Goal: Task Accomplishment & Management: Complete application form

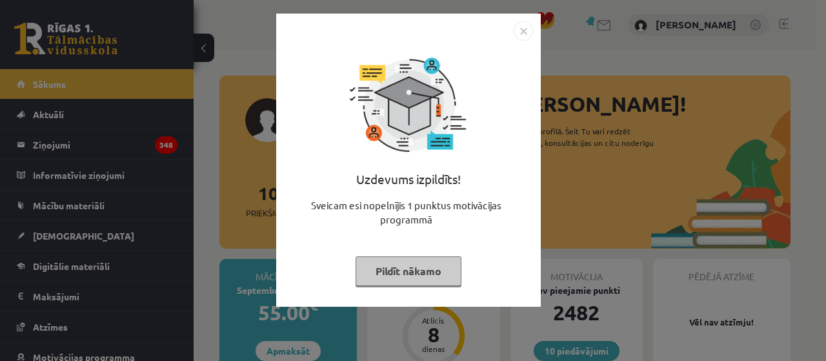
click at [404, 272] on button "Pildīt nākamo" at bounding box center [409, 271] width 106 height 30
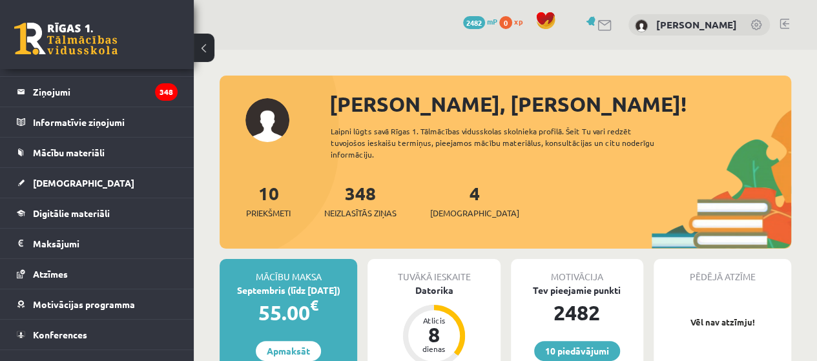
scroll to position [56, 0]
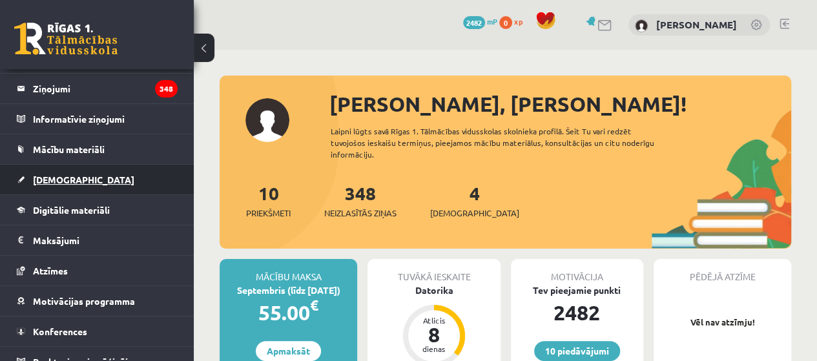
click at [33, 165] on link "[DEMOGRAPHIC_DATA]" at bounding box center [97, 180] width 161 height 30
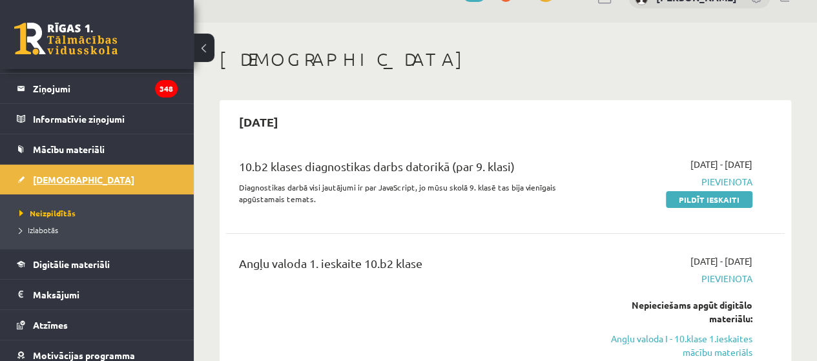
scroll to position [35, 0]
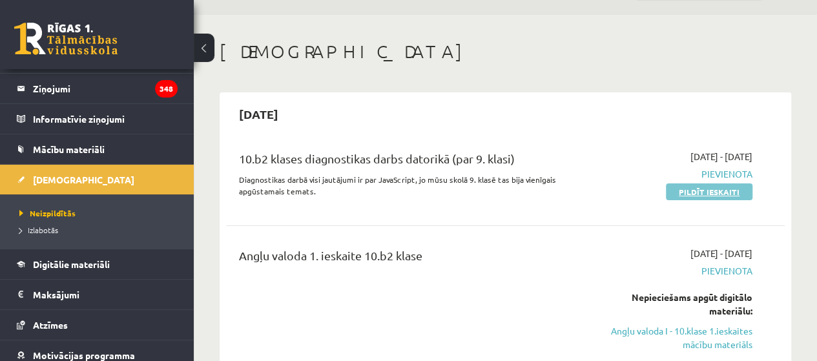
click at [684, 189] on link "Pildīt ieskaiti" at bounding box center [709, 191] width 87 height 17
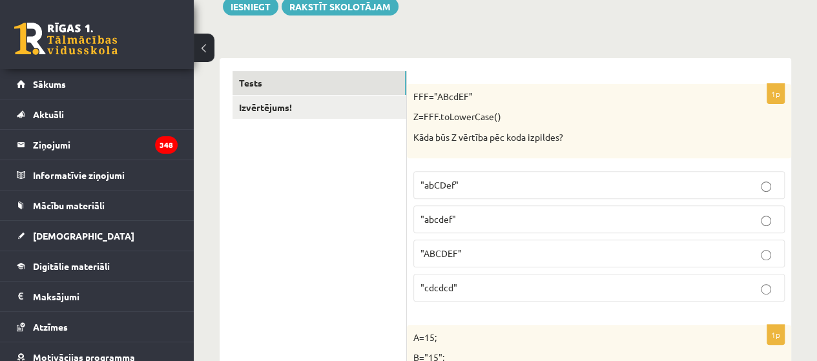
scroll to position [194, 0]
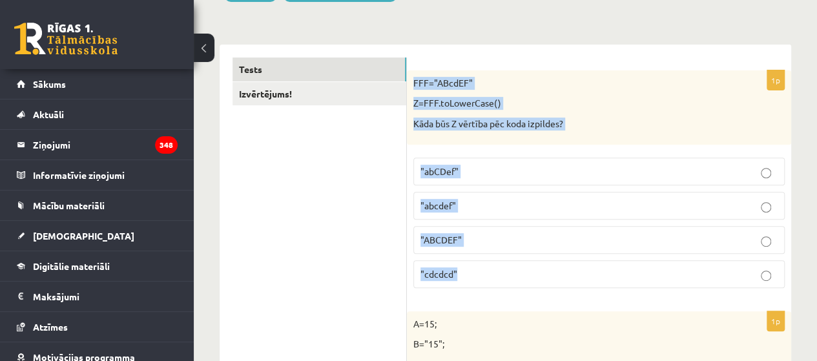
drag, startPoint x: 411, startPoint y: 77, endPoint x: 717, endPoint y: 261, distance: 358.0
click at [717, 261] on div "1p FFF="ABcdEF" Z=FFF.toLowerCase() Kāda būs Z vērtība pēc koda izpildes? "abCD…" at bounding box center [599, 184] width 384 height 228
copy div "FFF="ABcdEF" Z=FFF.toLowerCase() Kāda būs Z vērtība pēc koda izpildes? "abCDef"…"
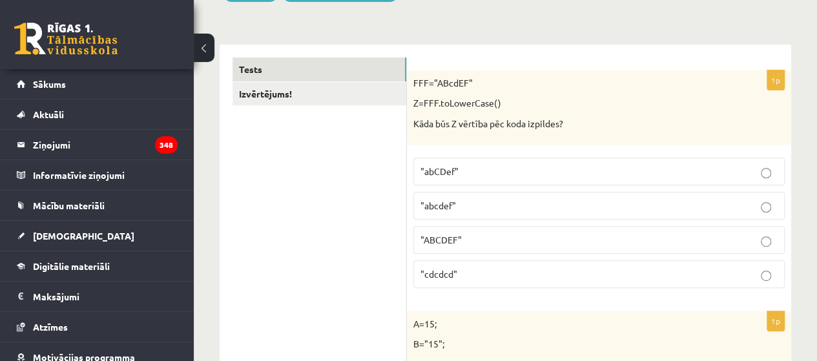
click at [525, 196] on label ""abcdef"" at bounding box center [598, 206] width 371 height 28
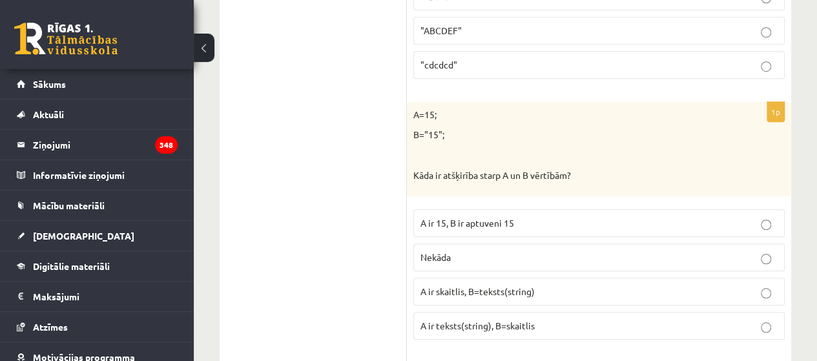
scroll to position [430, 0]
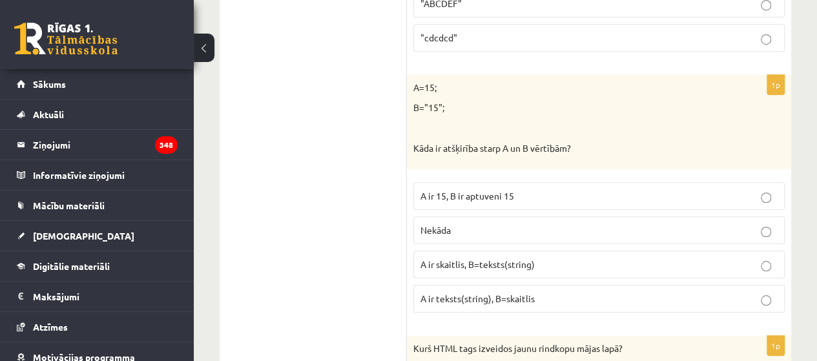
drag, startPoint x: 405, startPoint y: 82, endPoint x: 462, endPoint y: 119, distance: 68.0
click at [533, 101] on p "B="15";" at bounding box center [566, 107] width 307 height 13
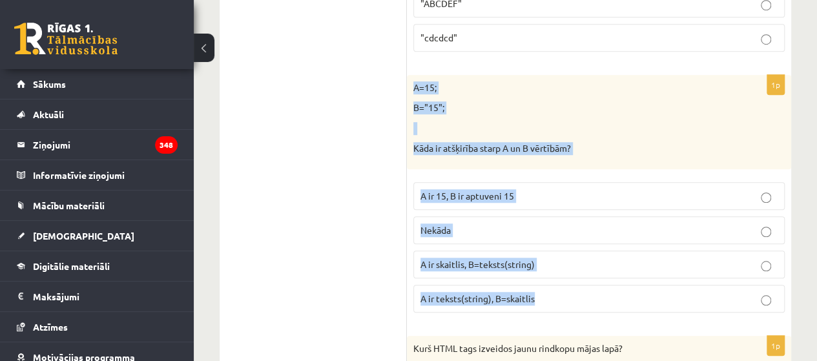
drag, startPoint x: 414, startPoint y: 79, endPoint x: 607, endPoint y: 293, distance: 287.5
click at [607, 293] on div "1p A=15; B="15"; Kāda ir atšķirība starp A un B vērtībām? A ir 15, B ir aptuven…" at bounding box center [599, 199] width 384 height 248
copy div "A=15; B="15"; Kāda ir atšķirība starp A un B vērtībām? A ir 15, B ir aptuveni 1…"
click at [527, 123] on p at bounding box center [566, 128] width 307 height 13
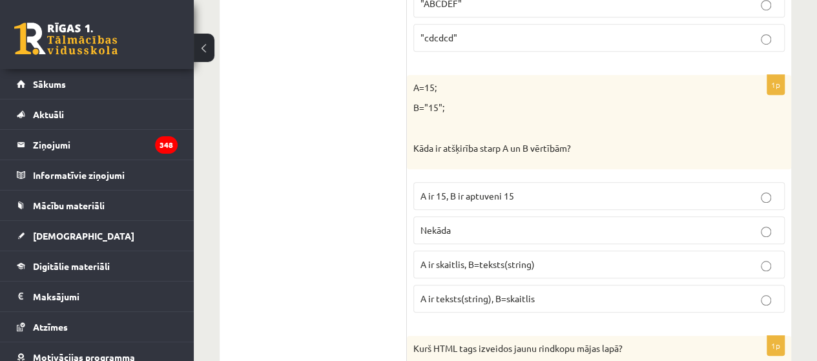
click at [531, 258] on span "A ir skaitlis, B=teksts(string)" at bounding box center [477, 264] width 114 height 12
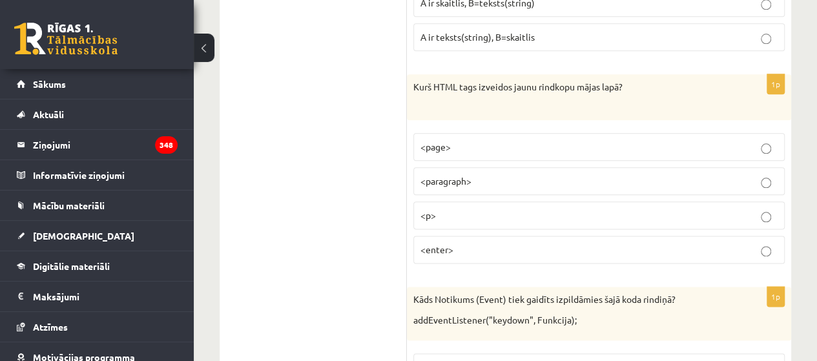
scroll to position [700, 0]
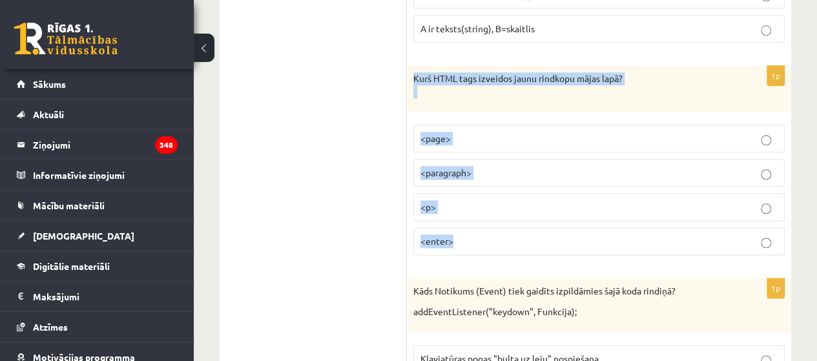
drag, startPoint x: 409, startPoint y: 72, endPoint x: 573, endPoint y: 227, distance: 226.5
click at [573, 227] on div "1p Kurš HTML tags izveidos jaunu rindkopu mājas lapā? <page> <paragraph> <p> <e…" at bounding box center [599, 165] width 384 height 199
copy div "Kurš HTML tags izveidos jaunu rindkopu mājas lapā? <page> <paragraph> <p> <ente…"
click at [493, 96] on div "Kurš HTML tags izveidos jaunu rindkopu mājas lapā?" at bounding box center [599, 89] width 384 height 46
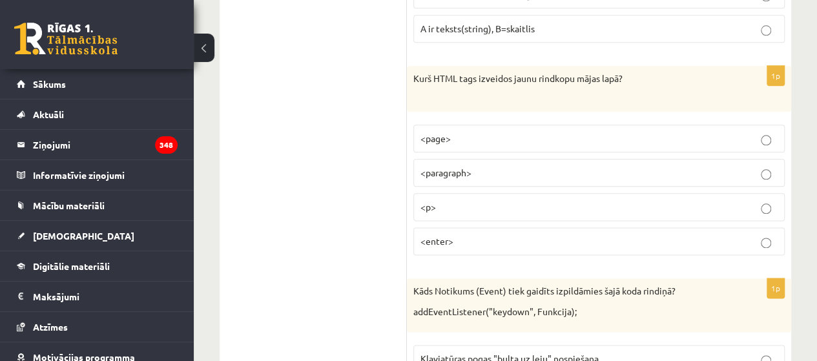
click at [516, 207] on p "<p>" at bounding box center [598, 207] width 357 height 14
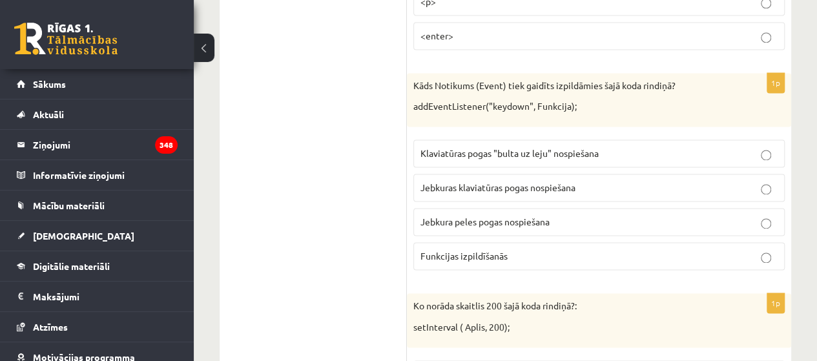
scroll to position [906, 0]
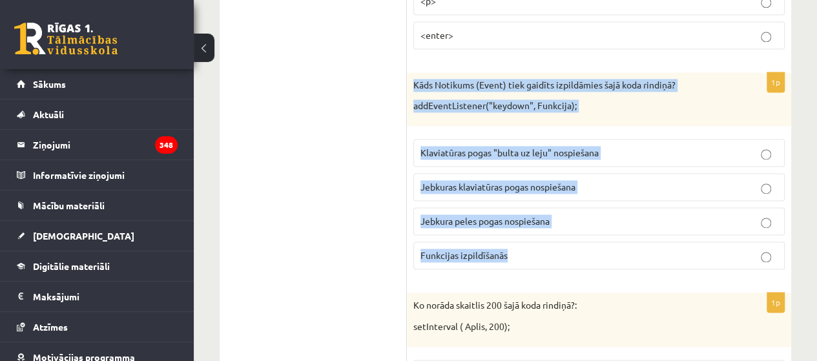
drag, startPoint x: 411, startPoint y: 77, endPoint x: 613, endPoint y: 237, distance: 257.9
click at [613, 237] on div "1p Kāds Notikums (Event) tiek gaidīts izpildāmies šajā koda rindiņā? addEventLi…" at bounding box center [599, 175] width 384 height 207
copy div "Kāds Notikums (Event) tiek gaidīts izpildāmies šajā koda rindiņā? addEventListe…"
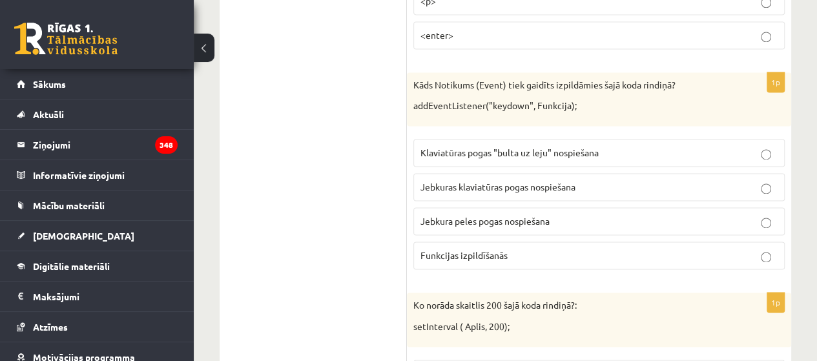
click at [566, 166] on fieldset "Klaviatūras pogas "bulta uz leju" nospiešana Jebkuras klaviatūras pogas nospieš…" at bounding box center [598, 202] width 371 height 141
click at [626, 183] on p "Jebkuras klaviatūras pogas nospiešana" at bounding box center [598, 187] width 357 height 14
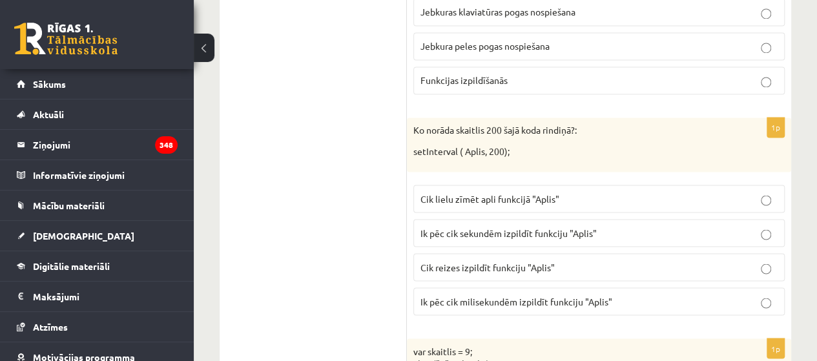
scroll to position [1087, 0]
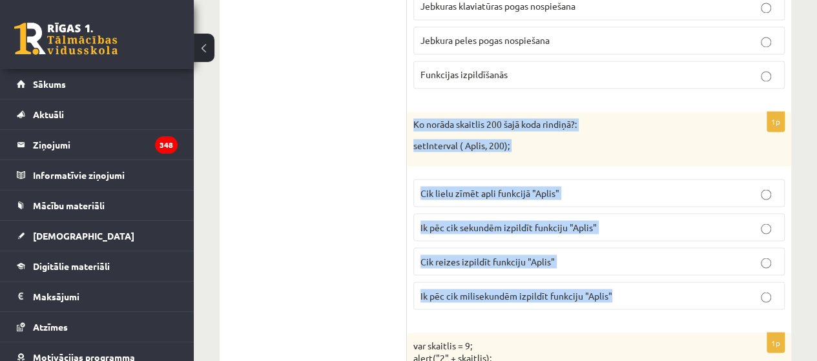
drag, startPoint x: 411, startPoint y: 116, endPoint x: 687, endPoint y: 285, distance: 323.7
click at [687, 285] on div "1p Ko norāda skaitlis 200 šajā koda rindiņā?: setInterval ( Aplis, 200); Cik li…" at bounding box center [599, 215] width 384 height 207
copy div "Ko norāda skaitlis 200 šajā koda rindiņā?: setInterval ( Aplis, 200); Cik lielu…"
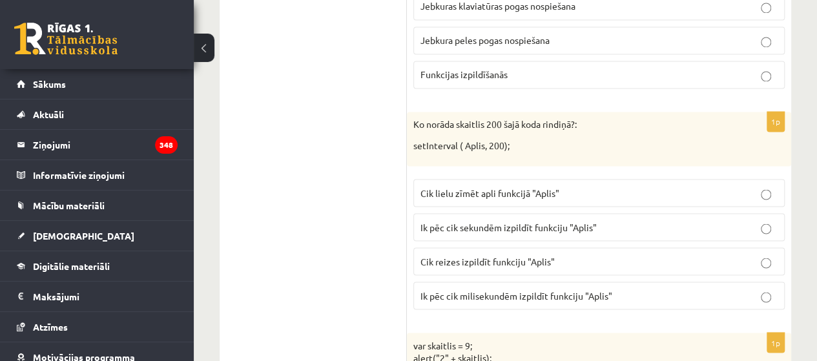
click at [516, 213] on label "Ik pēc cik sekundēm izpildīt funkciju "Aplis"" at bounding box center [598, 227] width 371 height 28
click at [566, 297] on label "Ik pēc cik milisekundēm izpildīt funkciju "Aplis"" at bounding box center [598, 295] width 371 height 28
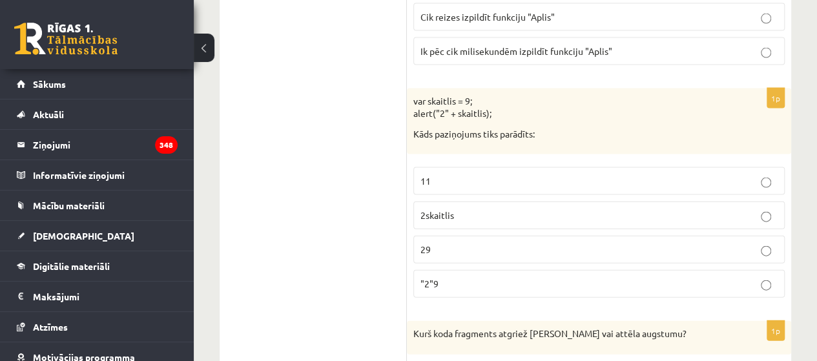
scroll to position [1350, 0]
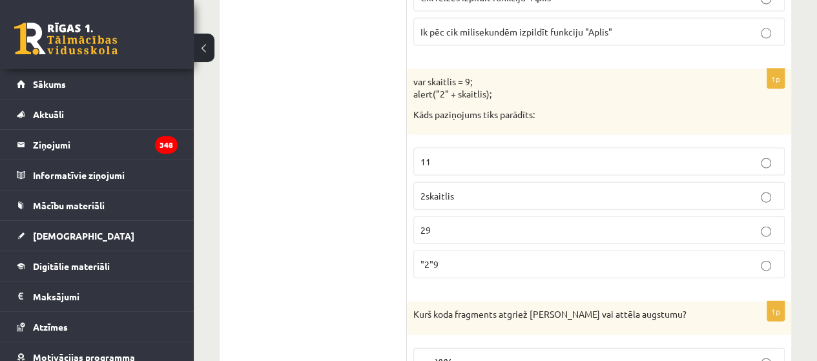
click at [414, 76] on p "var skaitlis = 9; alert("2" + skaitlis);" at bounding box center [566, 88] width 307 height 25
click at [408, 69] on div "var skaitlis = 9; alert("2" + skaitlis); Kāds paziņojums tiks parādīts:" at bounding box center [599, 102] width 384 height 66
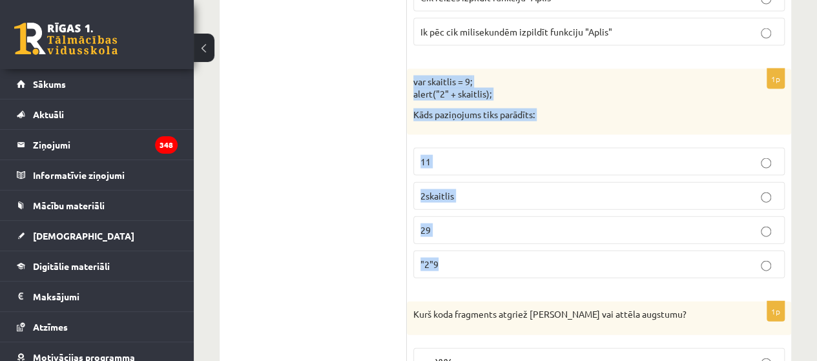
drag, startPoint x: 420, startPoint y: 79, endPoint x: 576, endPoint y: 267, distance: 244.4
click at [576, 267] on div "1p var skaitlis = 9; alert("2" + skaitlis); Kāds paziņojums tiks parādīts: 11 2…" at bounding box center [599, 179] width 384 height 220
copy div "var skaitlis = 9; alert("2" + skaitlis); Kāds paziņojums tiks parādīts: 11 2ska…"
click at [440, 223] on p "29" at bounding box center [598, 230] width 357 height 14
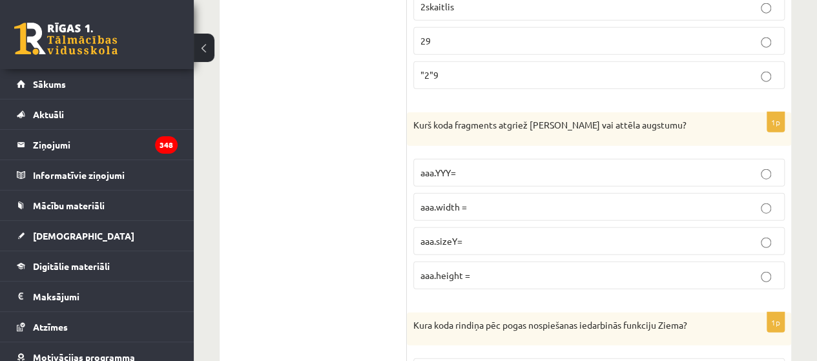
scroll to position [1539, 0]
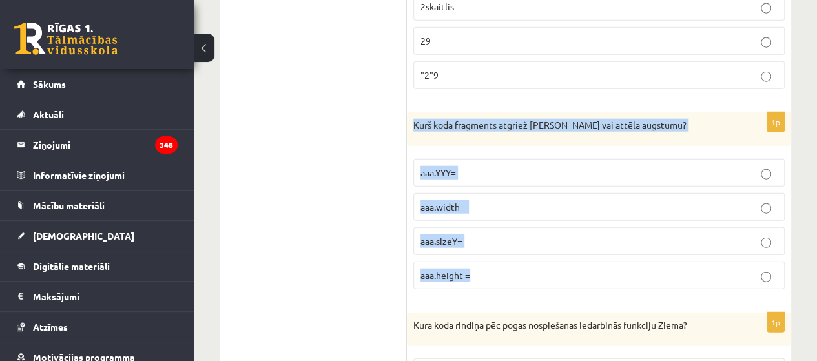
drag, startPoint x: 410, startPoint y: 114, endPoint x: 566, endPoint y: 264, distance: 216.0
click at [566, 264] on div "1p Kurš koda fragments atgriež [PERSON_NAME] vai attēla augstumu? aaa.YYY= aaa.…" at bounding box center [599, 205] width 384 height 187
copy div "Kurš koda fragments atgriež [PERSON_NAME] vai attēla augstumu? aaa.YYY= aaa.wid…"
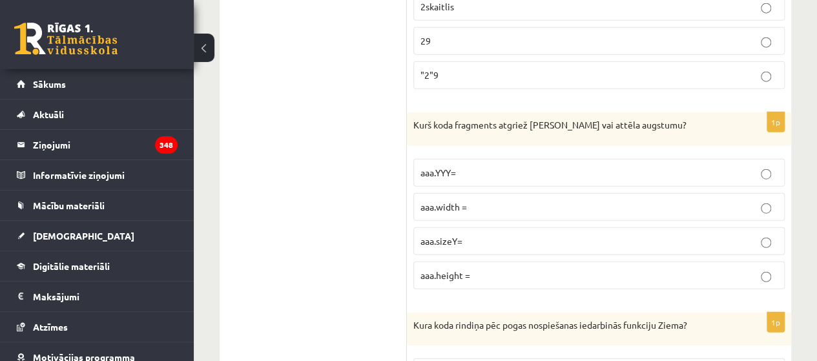
click at [535, 261] on label "aaa.height =" at bounding box center [598, 275] width 371 height 28
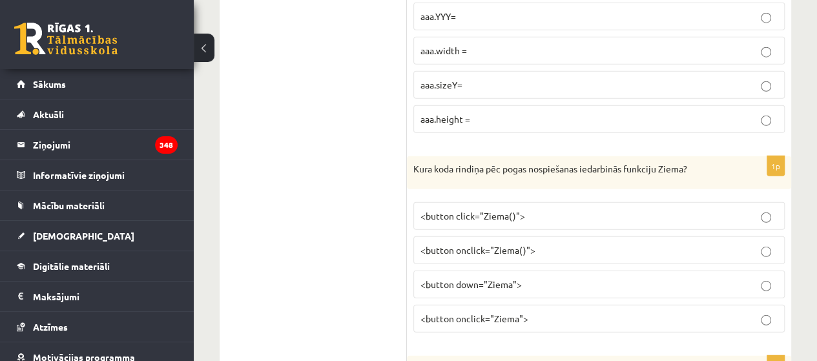
scroll to position [1793, 0]
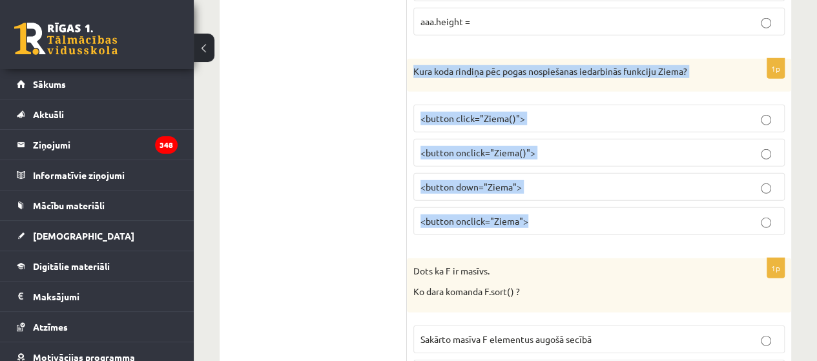
drag, startPoint x: 411, startPoint y: 56, endPoint x: 619, endPoint y: 210, distance: 258.5
click at [619, 210] on div "1p Kura koda rindiņa pēc pogas nospiešanas iedarbinās funkciju Ziema? <button c…" at bounding box center [599, 152] width 384 height 187
copy div "Kura koda rindiņa pēc pogas nospiešanas iedarbinās funkciju Ziema? <button clic…"
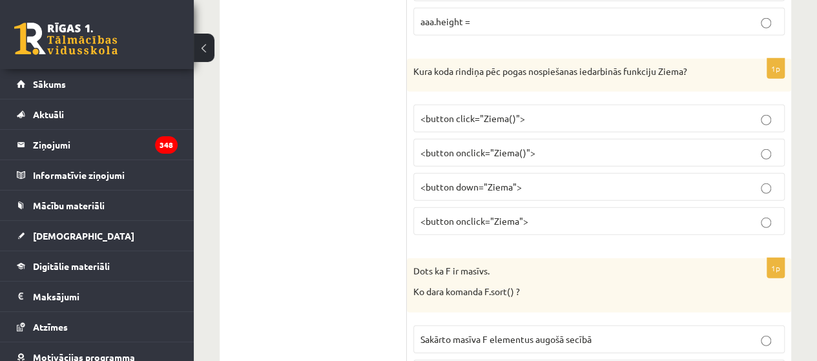
click at [509, 147] on span "<button onclick="Ziema()">" at bounding box center [477, 153] width 115 height 12
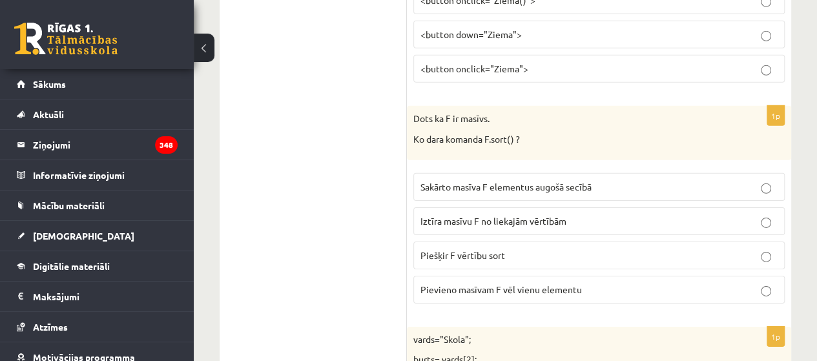
scroll to position [1948, 0]
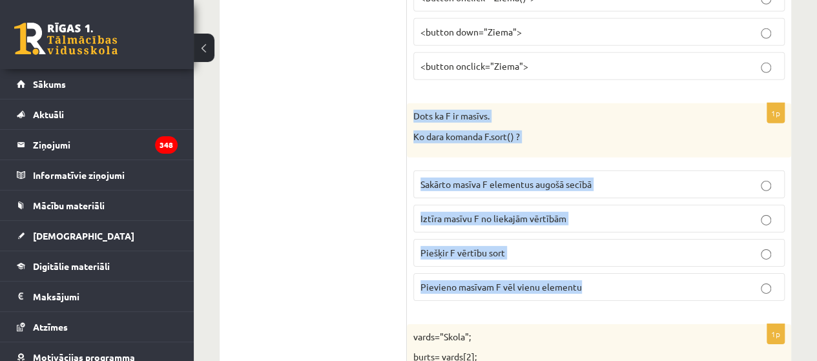
drag, startPoint x: 411, startPoint y: 100, endPoint x: 623, endPoint y: 267, distance: 269.9
click at [623, 267] on div "1p Dots ka F ir masīvs. Ko dara komanda F.sort() ? Sakārto masīva F elementus a…" at bounding box center [599, 206] width 384 height 207
copy div "Dots ka F ir masīvs. Ko dara komanda F.sort() ? Sakārto masīva F elementus augo…"
click at [568, 110] on p "Dots ka F ir masīvs." at bounding box center [566, 116] width 307 height 13
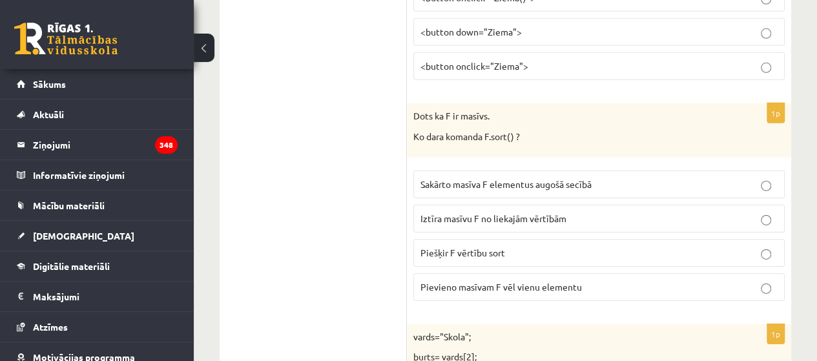
click at [602, 178] on p "Sakārto masīva F elementus augošā secībā" at bounding box center [598, 185] width 357 height 14
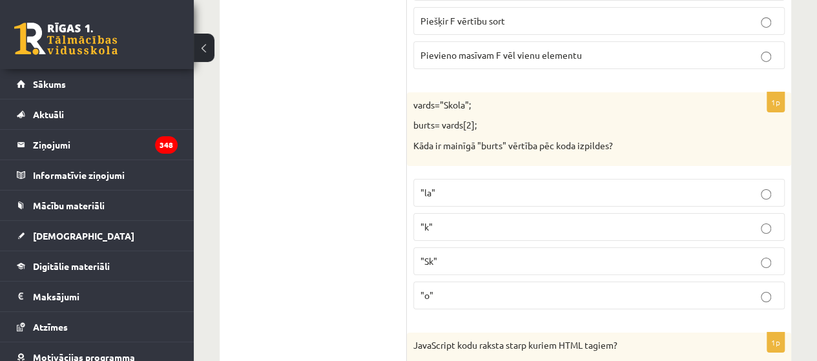
scroll to position [2180, 0]
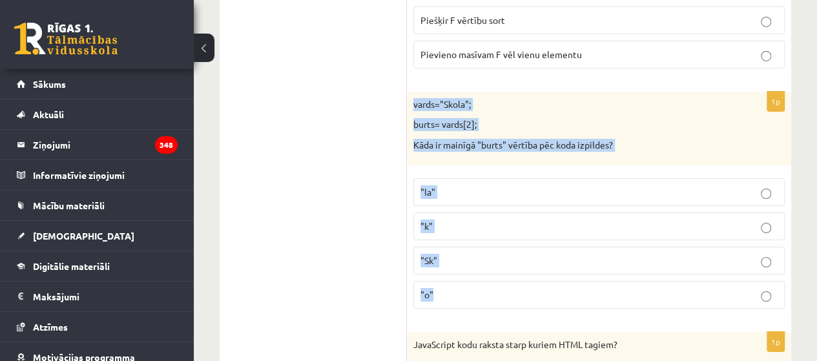
drag, startPoint x: 410, startPoint y: 85, endPoint x: 597, endPoint y: 280, distance: 269.9
click at [597, 280] on div "1p vards="Skola"; burts= vards[2]; Kāda ir mainīgā "burts" vērtība pēc koda izp…" at bounding box center [599, 206] width 384 height 228
copy div "vards="Skola"; burts= vards[2]; Kāda ir mainīgā "burts" vērtība pēc koda izpild…"
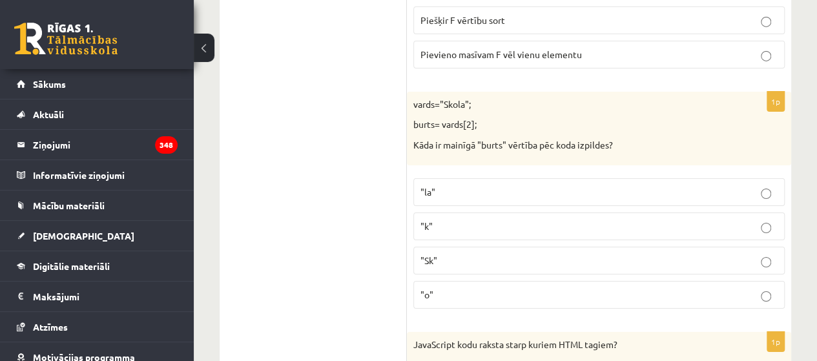
click at [478, 288] on p ""o"" at bounding box center [598, 295] width 357 height 14
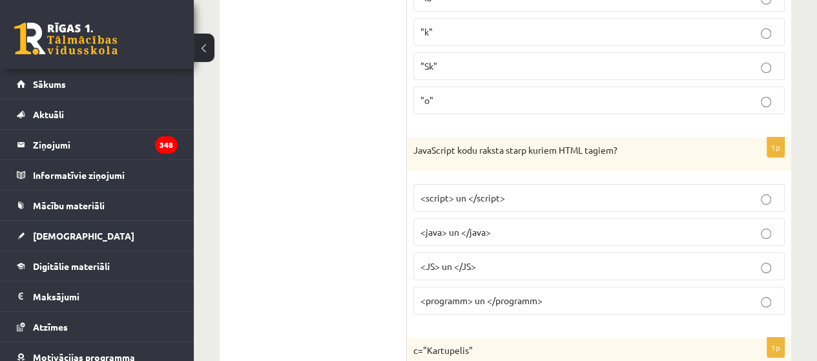
scroll to position [2387, 0]
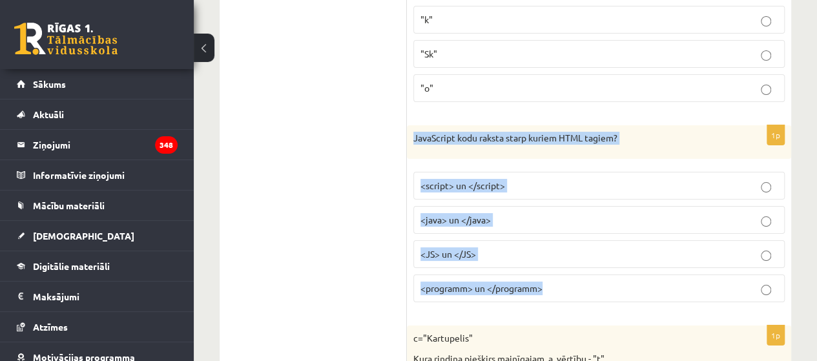
drag, startPoint x: 407, startPoint y: 116, endPoint x: 612, endPoint y: 275, distance: 259.6
click at [612, 275] on div "1p JavaScript kodu raksta starp kuriem HTML tagiem? <script> un </script> <java…" at bounding box center [599, 218] width 384 height 187
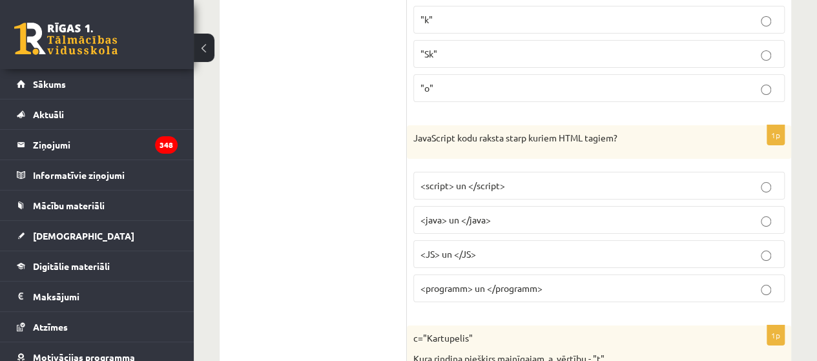
drag, startPoint x: 386, startPoint y: 127, endPoint x: 403, endPoint y: 95, distance: 35.8
click at [556, 179] on p "<script> un </script>" at bounding box center [598, 186] width 357 height 14
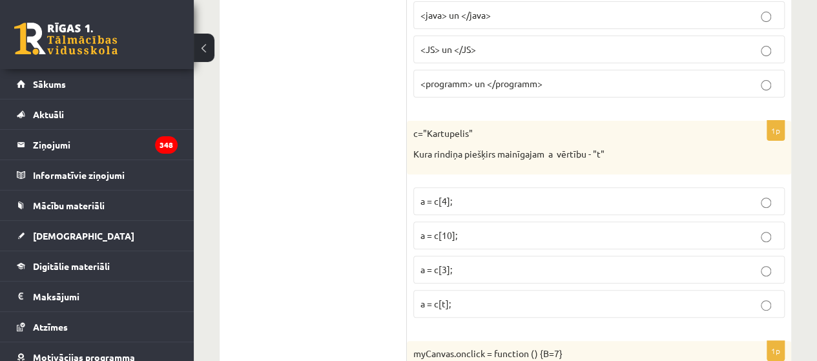
scroll to position [2593, 0]
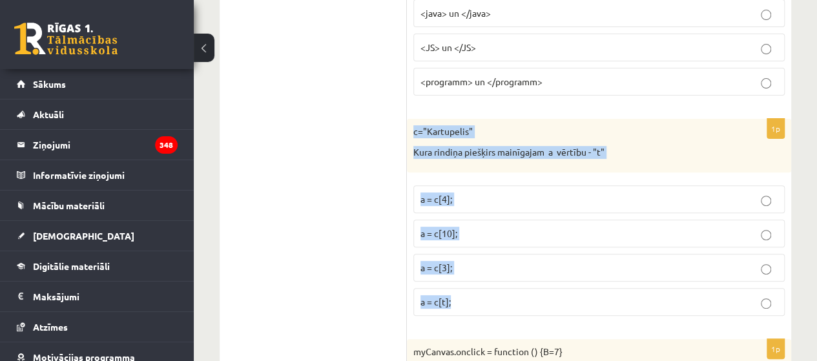
drag, startPoint x: 407, startPoint y: 108, endPoint x: 575, endPoint y: 276, distance: 236.9
click at [575, 276] on div "1p c="Kartupelis" Kura rindiņa piešķirs mainīgajam a vērtību - "t" a = c[4]; a …" at bounding box center [599, 222] width 384 height 207
click at [495, 119] on div "c="Kartupelis" Kura rindiņa piešķirs mainīgajam a vērtību - "t"" at bounding box center [599, 146] width 384 height 54
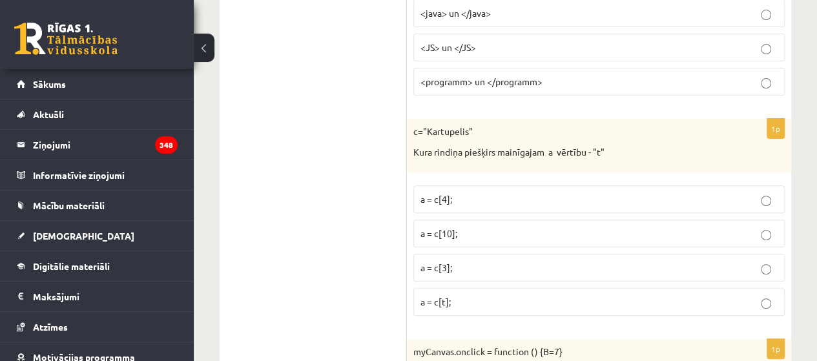
click at [520, 260] on label "a = c[3];" at bounding box center [598, 268] width 371 height 28
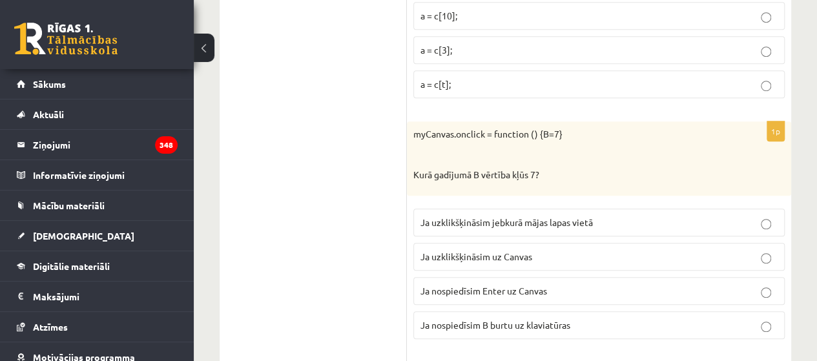
scroll to position [2874, 0]
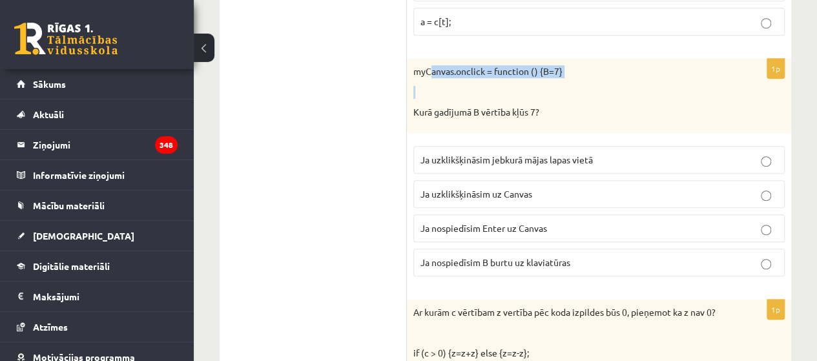
drag, startPoint x: 433, startPoint y: 51, endPoint x: 498, endPoint y: 69, distance: 67.7
click at [498, 69] on div "myCanvas.onclick = function () {B=7} Kurā gadījumā B vērtība kļūs 7?" at bounding box center [599, 96] width 384 height 74
drag, startPoint x: 331, startPoint y: 87, endPoint x: 387, endPoint y: 37, distance: 75.5
drag, startPoint x: 408, startPoint y: 51, endPoint x: 566, endPoint y: 114, distance: 169.5
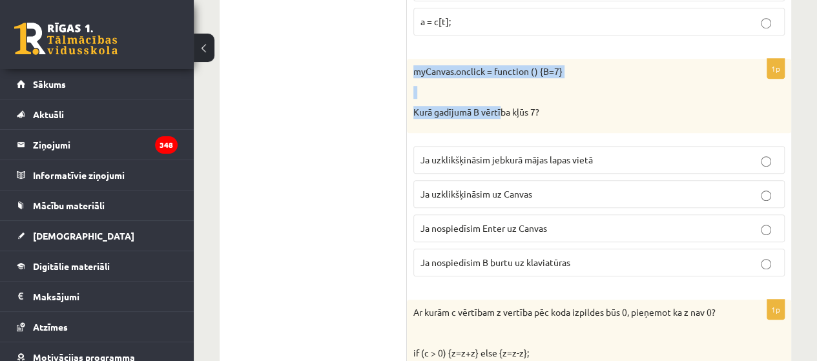
click at [506, 94] on div "myCanvas.onclick = function () {B=7} Kurā gadījumā B vērtība kļūs 7?" at bounding box center [599, 96] width 384 height 74
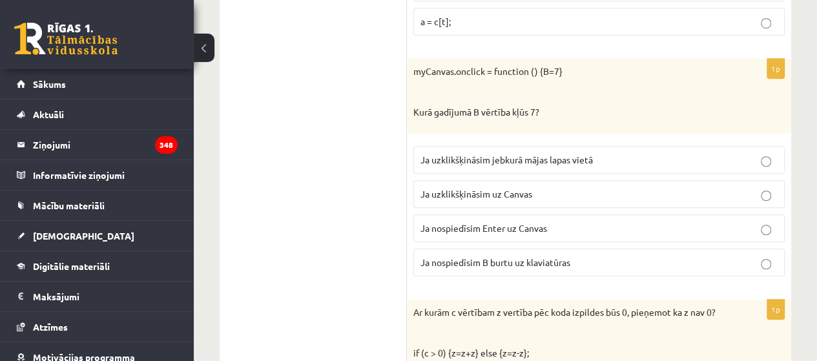
click at [575, 106] on p "Kurā gadījumā B vērtība kļūs 7?" at bounding box center [566, 112] width 307 height 13
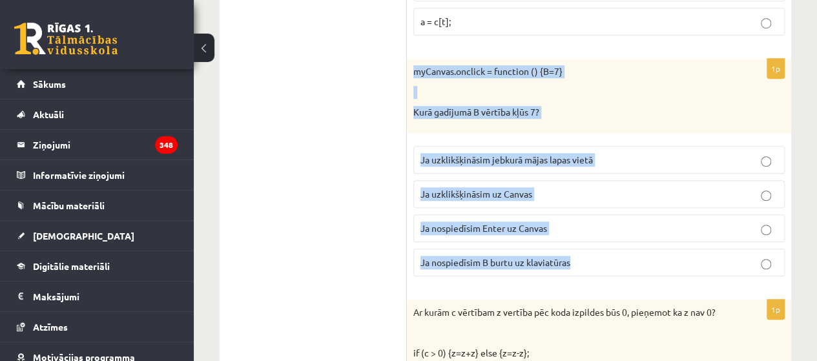
drag, startPoint x: 412, startPoint y: 52, endPoint x: 652, endPoint y: 235, distance: 301.8
click at [652, 235] on div "1p myCanvas.onclick = function () {B=7} Kurā gadījumā B vērtība kļūs 7? Ja uzkl…" at bounding box center [599, 173] width 384 height 228
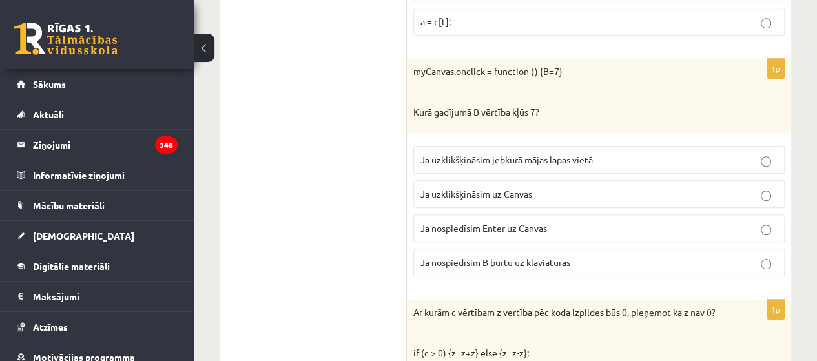
click at [553, 187] on p "Ja uzklikšķināsim uz Canvas" at bounding box center [598, 194] width 357 height 14
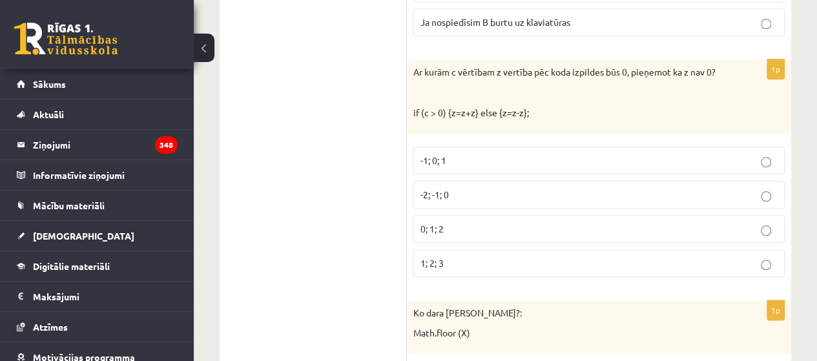
scroll to position [3045, 0]
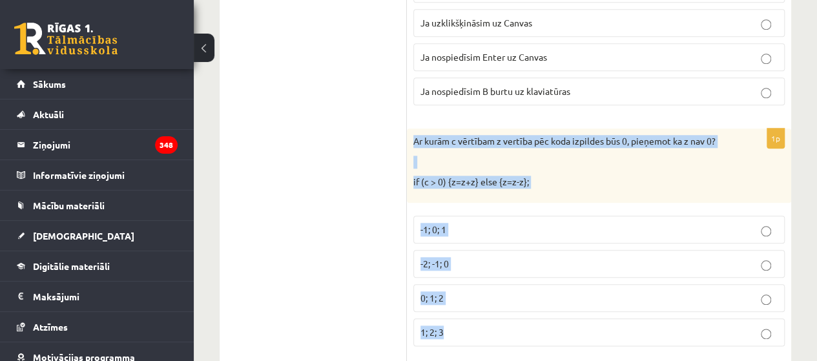
drag, startPoint x: 409, startPoint y: 115, endPoint x: 558, endPoint y: 314, distance: 248.2
click at [558, 314] on div "1p Ar kurām c vērtībam z vertība pēc koda izpildes būs 0, pieņemot ka z nav 0? …" at bounding box center [599, 242] width 384 height 228
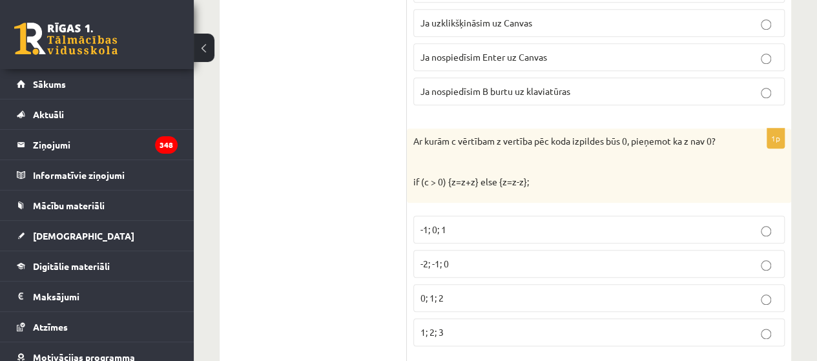
click at [551, 257] on p "-2; -1; 0" at bounding box center [598, 264] width 357 height 14
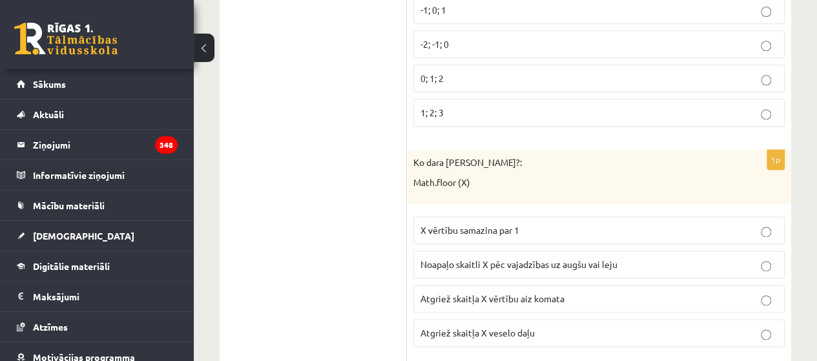
scroll to position [3277, 0]
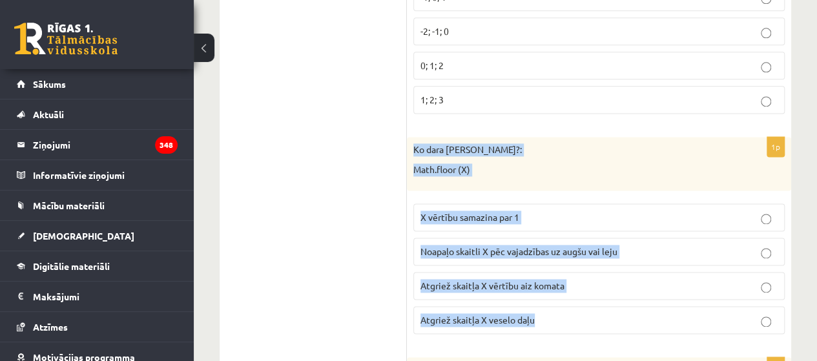
drag, startPoint x: 409, startPoint y: 119, endPoint x: 644, endPoint y: 291, distance: 291.4
click at [644, 291] on div "1p Ko dara koda rindiņa?: Math.floor (X) X vērtību samazina par 1 Noapaļo skait…" at bounding box center [599, 240] width 384 height 207
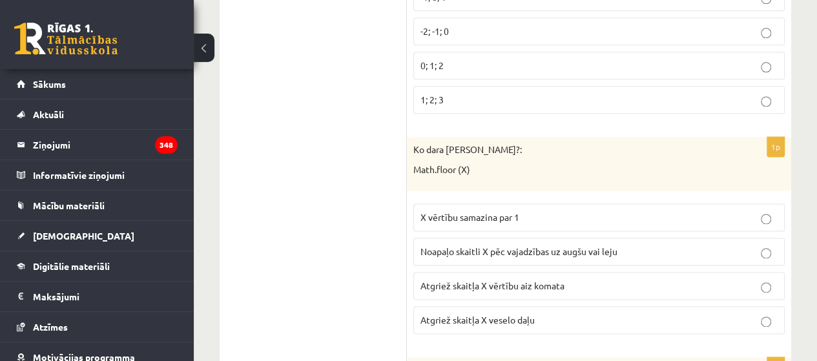
click at [332, 184] on ul "Tests Izvērtējums!" at bounding box center [319, 344] width 174 height 6740
click at [525, 314] on span "Atgriež skaitļa X veselo daļu" at bounding box center [477, 320] width 114 height 12
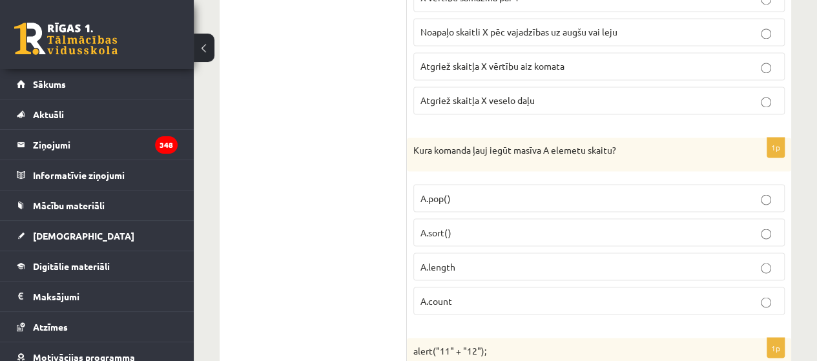
scroll to position [3510, 0]
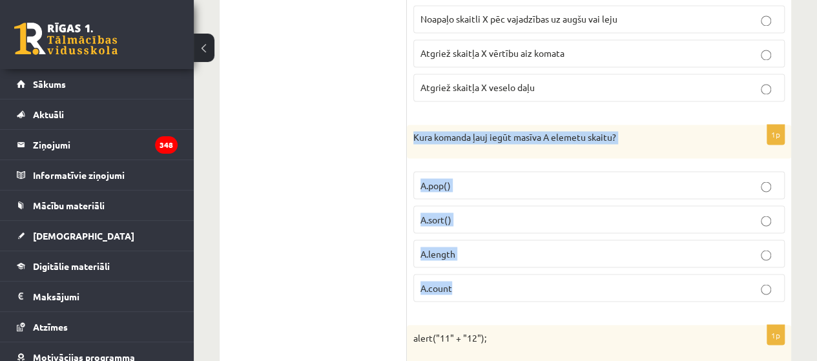
drag, startPoint x: 408, startPoint y: 109, endPoint x: 534, endPoint y: 276, distance: 208.8
click at [534, 276] on div "1p Kura komanda ļauj iegūt masīva A elemetu skaitu? A.pop() A.sort() A.length A…" at bounding box center [599, 218] width 384 height 187
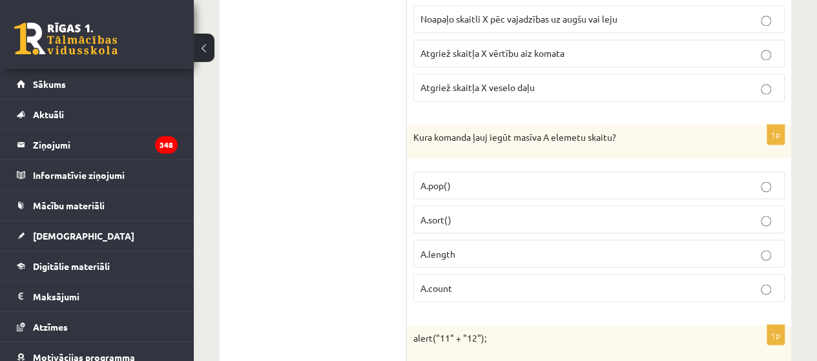
click at [320, 123] on ul "Tests Izvērtējums!" at bounding box center [319, 112] width 174 height 6740
click at [499, 240] on label "A.length" at bounding box center [598, 254] width 371 height 28
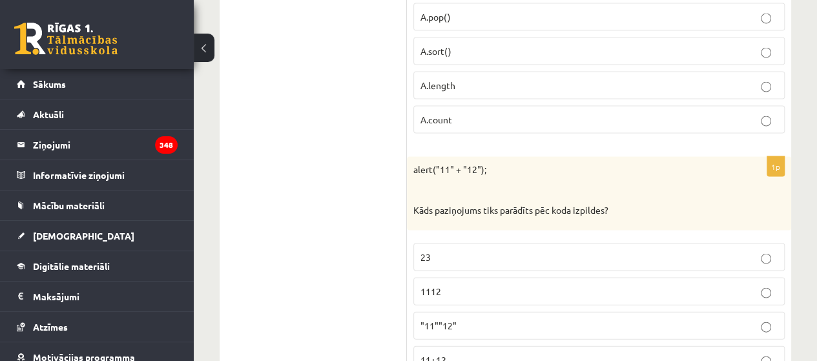
scroll to position [3690, 0]
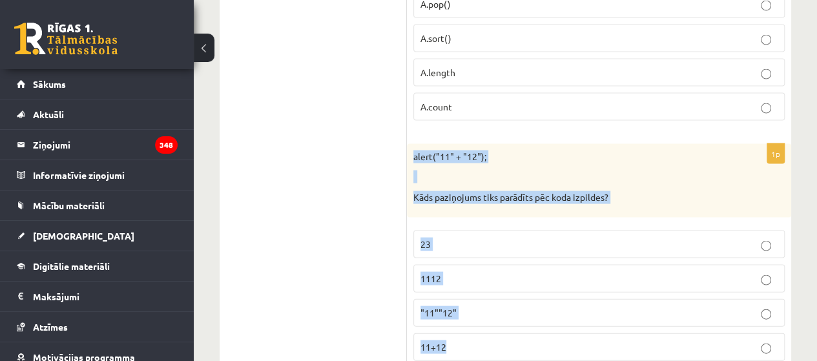
drag, startPoint x: 409, startPoint y: 130, endPoint x: 706, endPoint y: 320, distance: 351.9
click at [706, 320] on div "1p alert("11" + "12"); Kāds paziņojums tiks parādīts pēc koda izpildes? 23 1112…" at bounding box center [599, 258] width 384 height 228
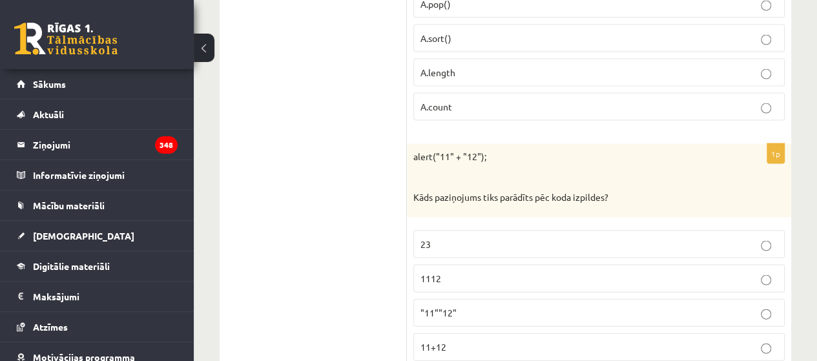
click at [503, 272] on p "1112" at bounding box center [598, 279] width 357 height 14
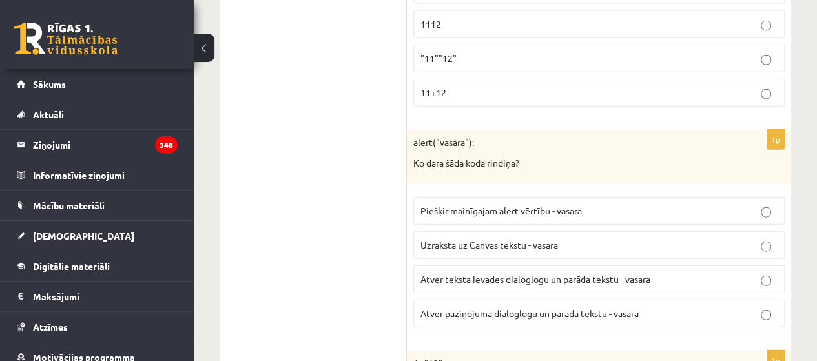
scroll to position [3949, 0]
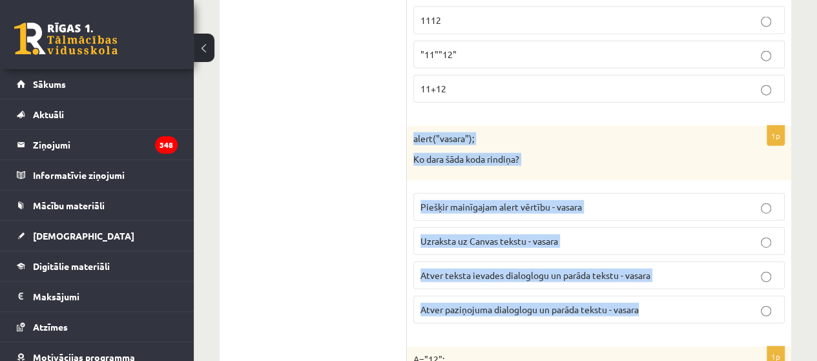
drag, startPoint x: 408, startPoint y: 108, endPoint x: 691, endPoint y: 281, distance: 331.7
click at [691, 281] on div "1p alert("vasara"); Ko dara šāda koda rindiņa? Piešķir mainīgajam alert vērtību…" at bounding box center [599, 229] width 384 height 207
click at [593, 153] on p "Ko dara šāda koda rindiņa?" at bounding box center [566, 159] width 307 height 13
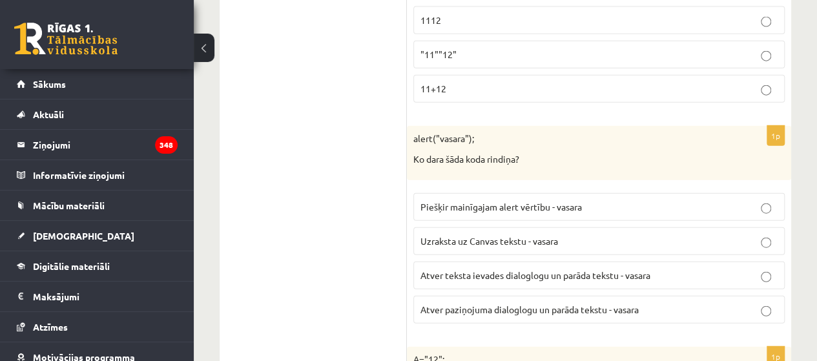
click at [514, 303] on span "Atver paziņojuma dialoglogu un parāda tekstu - vasara" at bounding box center [529, 309] width 218 height 12
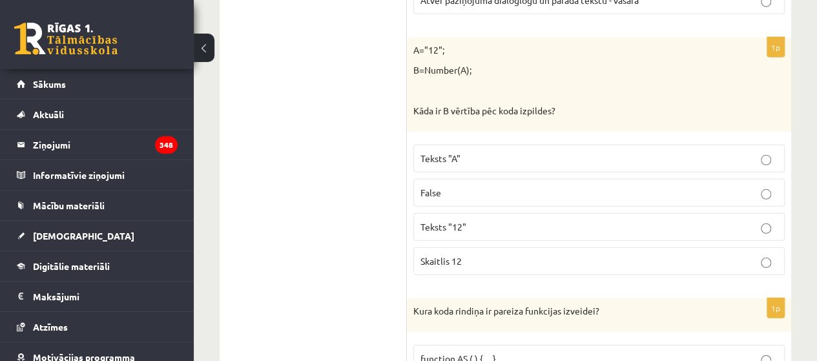
scroll to position [4258, 0]
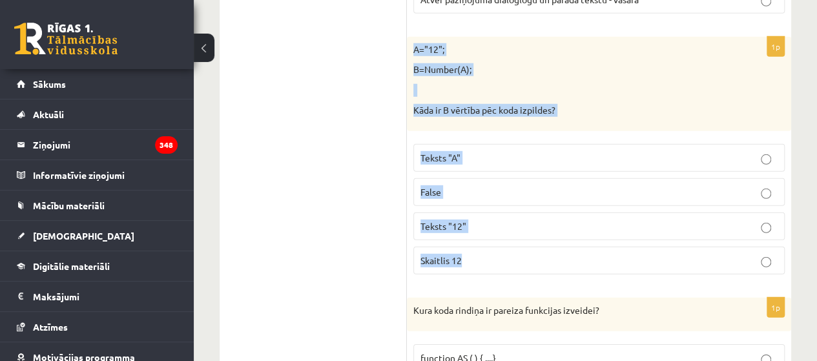
drag, startPoint x: 411, startPoint y: 15, endPoint x: 575, endPoint y: 210, distance: 254.4
click at [575, 210] on div "1p A="12"; B=Number(A); Kāda ir B vērtība pēc koda izpildes? Teksts "A" False T…" at bounding box center [599, 161] width 384 height 248
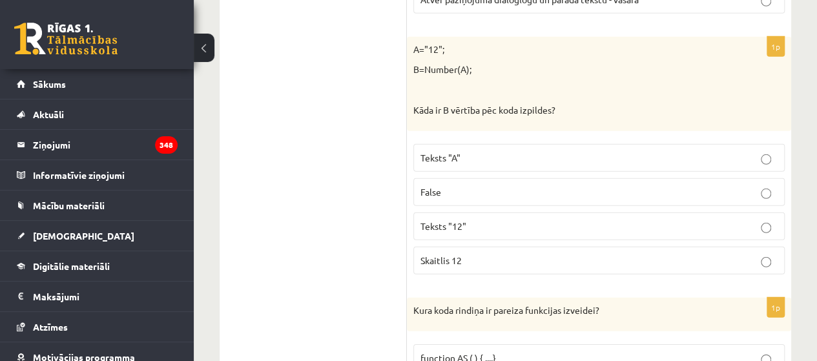
click at [518, 254] on p "Skaitlis 12" at bounding box center [598, 261] width 357 height 14
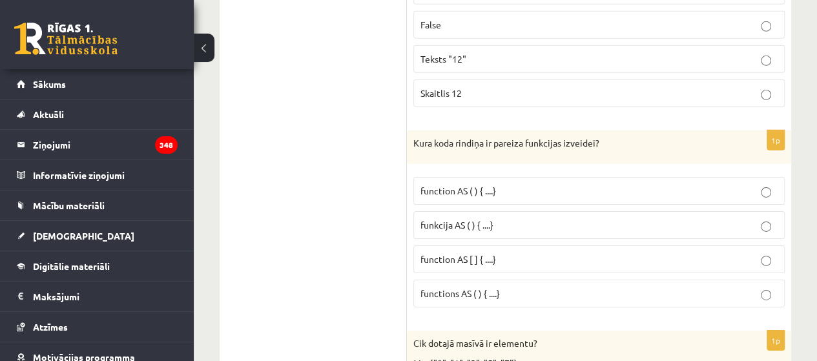
scroll to position [4439, 0]
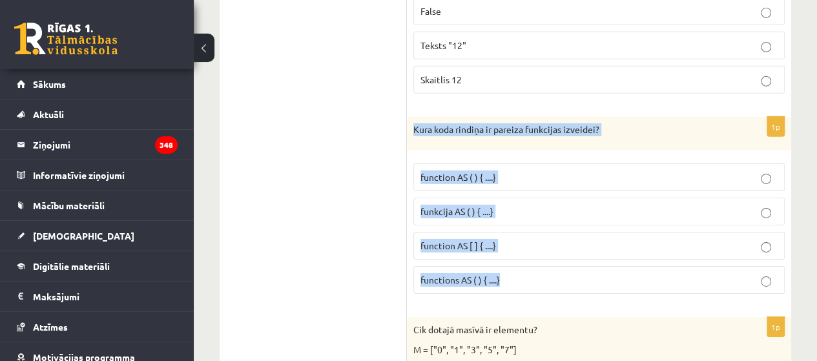
drag, startPoint x: 412, startPoint y: 95, endPoint x: 562, endPoint y: 263, distance: 225.0
click at [562, 263] on div "1p Kura koda rindiņa ir pareiza funkcijas izveidei? function AS ( ) { ....} fun…" at bounding box center [599, 210] width 384 height 187
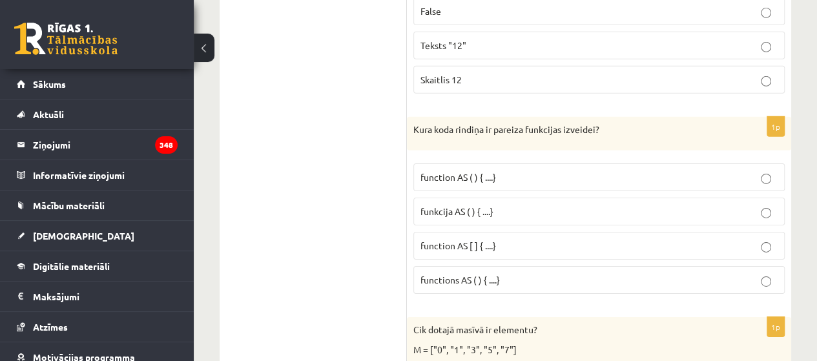
click at [513, 170] on p "function AS ( ) { ....}" at bounding box center [598, 177] width 357 height 14
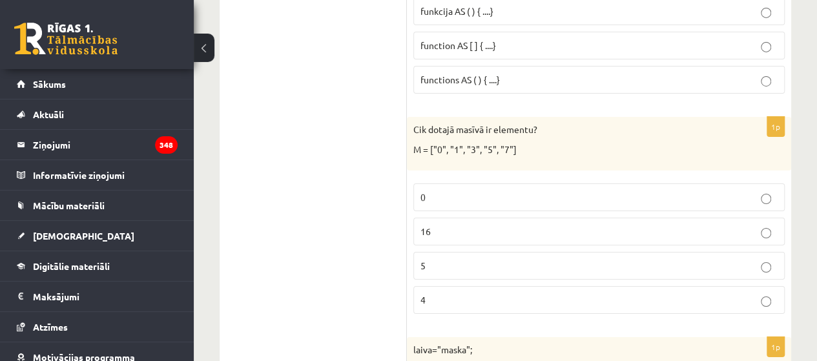
scroll to position [4646, 0]
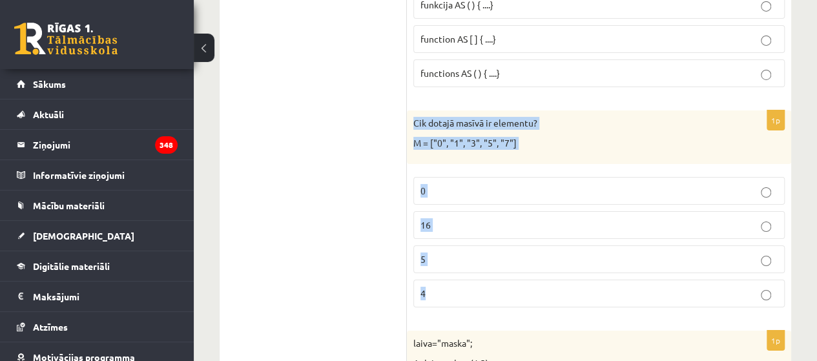
drag, startPoint x: 409, startPoint y: 85, endPoint x: 580, endPoint y: 272, distance: 252.7
click at [580, 272] on div "1p Cik dotajā masīvā ir elementu? M = ["0", "1", "3", "5", "7"] 0 16 5 4" at bounding box center [599, 213] width 384 height 207
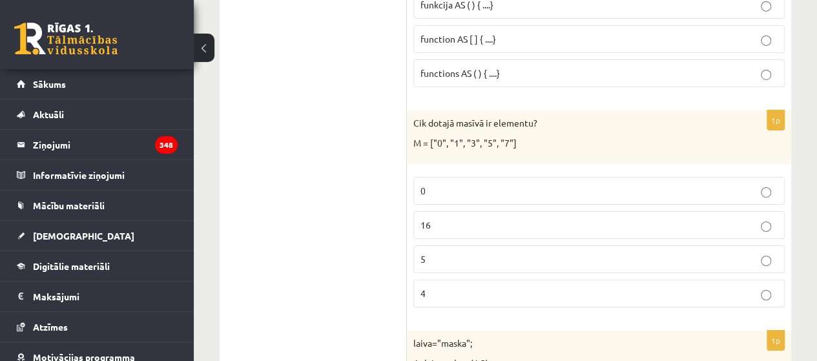
click at [526, 252] on p "5" at bounding box center [598, 259] width 357 height 14
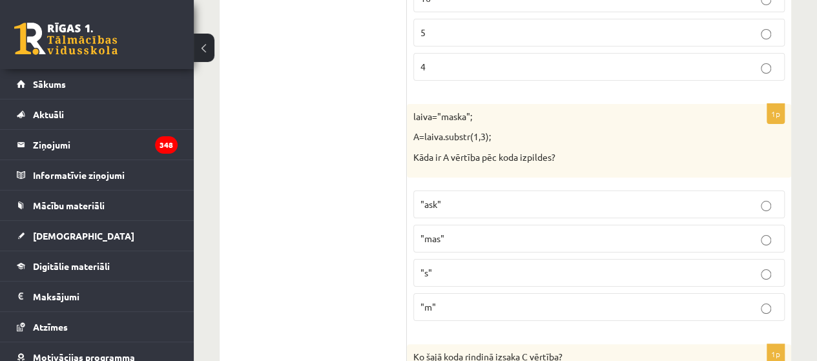
scroll to position [4878, 0]
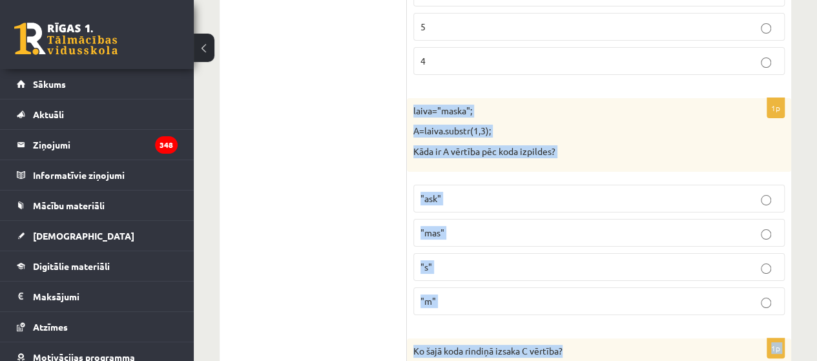
drag, startPoint x: 408, startPoint y: 70, endPoint x: 640, endPoint y: 296, distance: 324.2
drag, startPoint x: 408, startPoint y: 72, endPoint x: 520, endPoint y: 280, distance: 235.7
click at [520, 280] on div "1p laiva="maska"; A=laiva.substr(1,3); Kāda ir A vērtība pēc koda izpildes? "as…" at bounding box center [599, 212] width 384 height 228
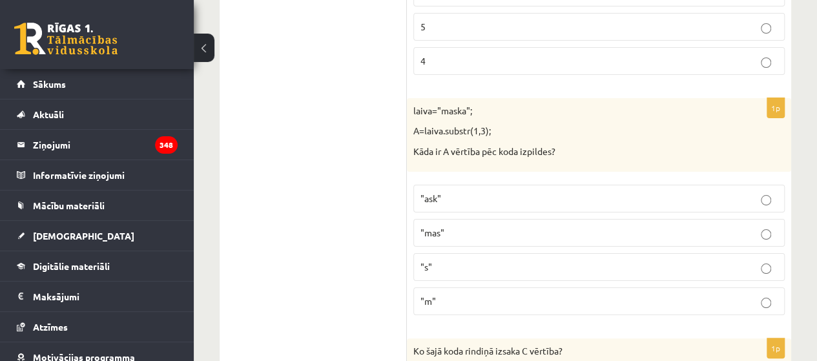
click at [516, 185] on label ""ask"" at bounding box center [598, 199] width 371 height 28
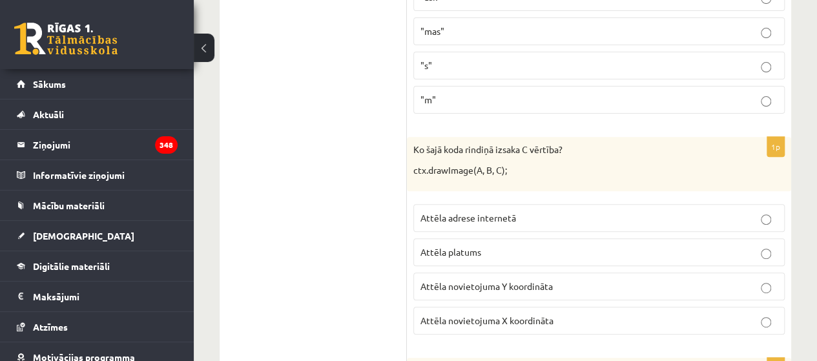
scroll to position [5085, 0]
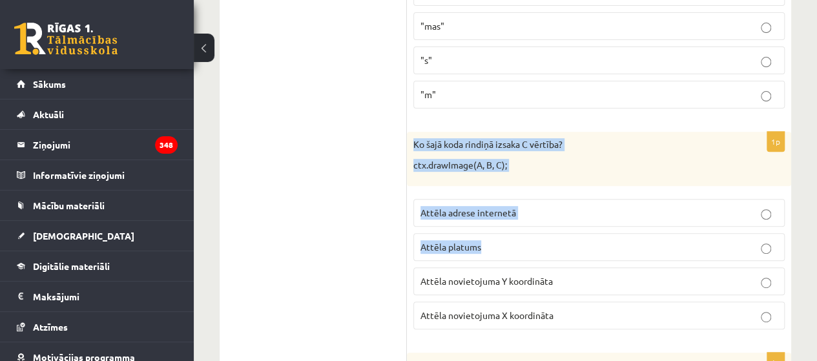
drag, startPoint x: 408, startPoint y: 103, endPoint x: 567, endPoint y: 197, distance: 184.4
click at [564, 194] on div "1p Ko šajā koda rindiņā izsaka C vērtība? ctx.drawImage(A, B, C); Attēla adrese…" at bounding box center [599, 235] width 384 height 207
click at [563, 140] on div "Ko šajā koda rindiņā izsaka C vērtība? ctx.drawImage(A, B, C);" at bounding box center [599, 159] width 384 height 54
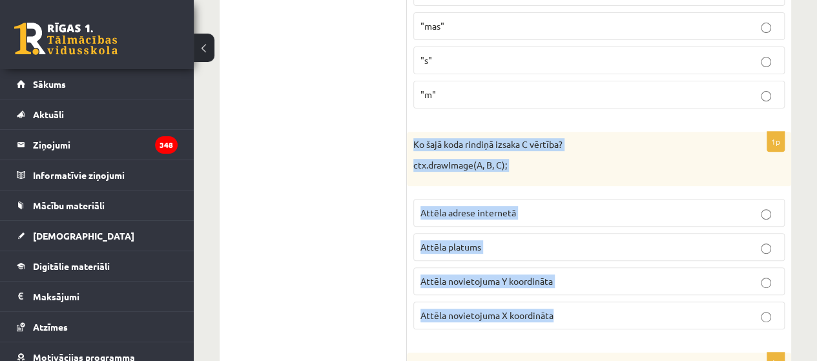
drag, startPoint x: 411, startPoint y: 101, endPoint x: 618, endPoint y: 269, distance: 267.1
click at [618, 269] on div "1p Ko šajā koda rindiņā izsaka C vērtība? ctx.drawImage(A, B, C); Attēla adrese…" at bounding box center [599, 235] width 384 height 207
click at [578, 159] on p "ctx.drawImage(A, B, C);" at bounding box center [566, 165] width 307 height 13
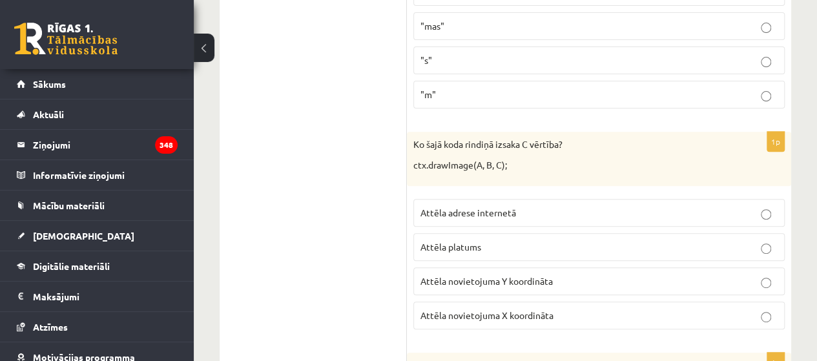
click at [524, 275] on span "Attēla novietojuma Y koordināta" at bounding box center [486, 281] width 132 height 12
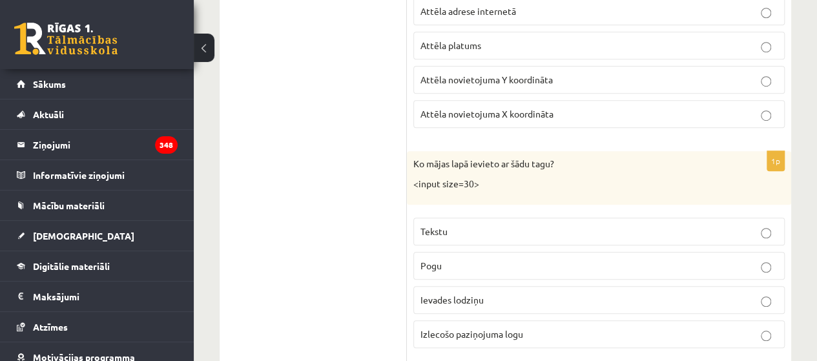
scroll to position [5291, 0]
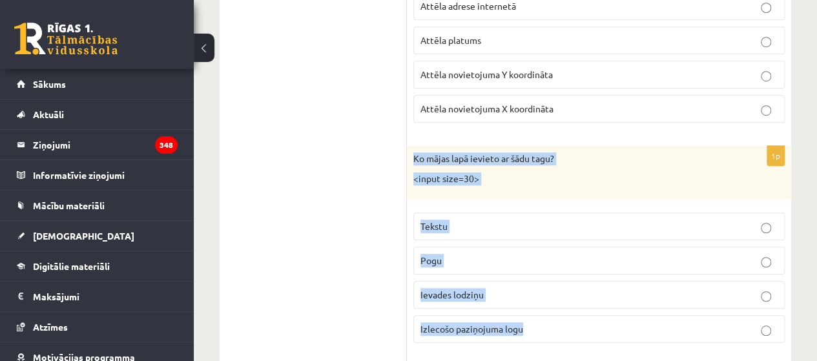
drag, startPoint x: 407, startPoint y: 114, endPoint x: 619, endPoint y: 280, distance: 268.6
click at [619, 280] on div "1p Ko mājas lapā ievieto ar šādu tagu? <input size=30> Tekstu [GEOGRAPHIC_DATA]…" at bounding box center [599, 249] width 384 height 207
click at [582, 146] on div "Ko mājas lapā ievieto ar šādu tagu? <input size=30>" at bounding box center [599, 173] width 384 height 54
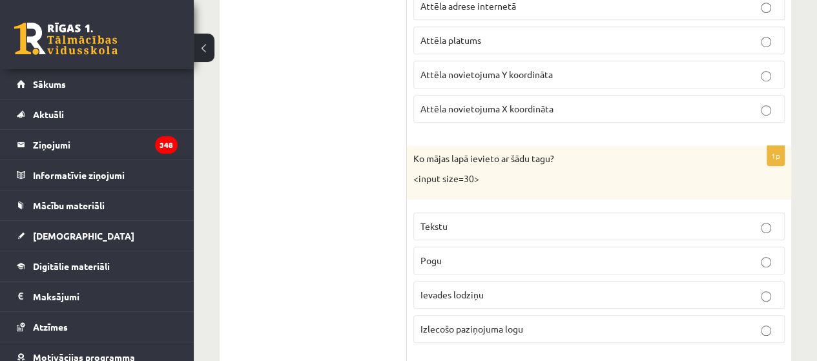
click at [532, 288] on p "Ievades lodziņu" at bounding box center [598, 295] width 357 height 14
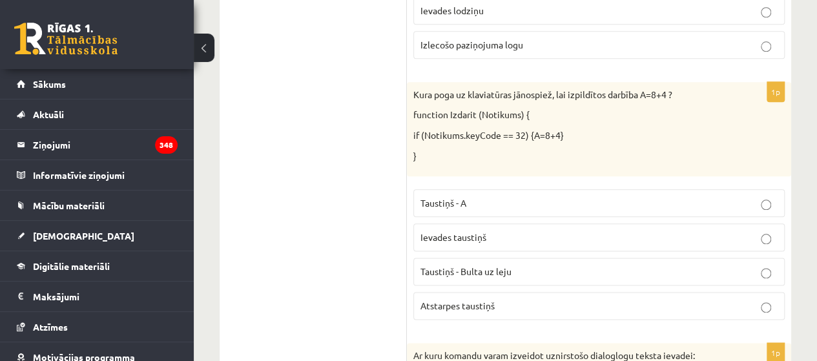
scroll to position [5576, 0]
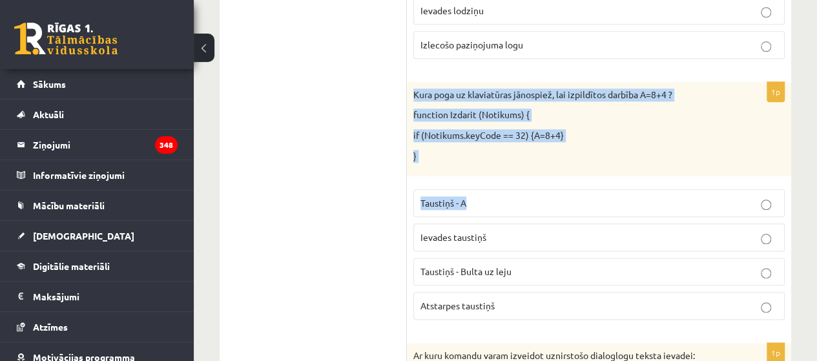
drag, startPoint x: 411, startPoint y: 48, endPoint x: 578, endPoint y: 157, distance: 199.9
click at [578, 157] on div "1p Kura poga uz klaviatūras jānospiež, lai izpildītos darbība A=8+4 ? function …" at bounding box center [599, 206] width 384 height 248
click at [542, 123] on div "Kura poga uz klaviatūras jānospiež, lai izpildītos darbība A=8+4 ? function Izd…" at bounding box center [599, 129] width 384 height 94
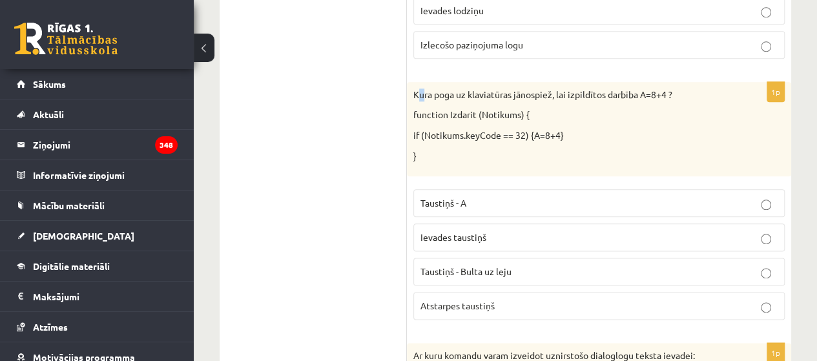
click at [419, 88] on p "Kura poga uz klaviatūras jānospiež, lai izpildītos darbība A=8+4 ?" at bounding box center [566, 94] width 307 height 13
drag, startPoint x: 413, startPoint y: 52, endPoint x: 460, endPoint y: 65, distance: 49.5
drag, startPoint x: 460, startPoint y: 65, endPoint x: 385, endPoint y: 56, distance: 76.1
drag, startPoint x: 385, startPoint y: 56, endPoint x: 395, endPoint y: 36, distance: 23.1
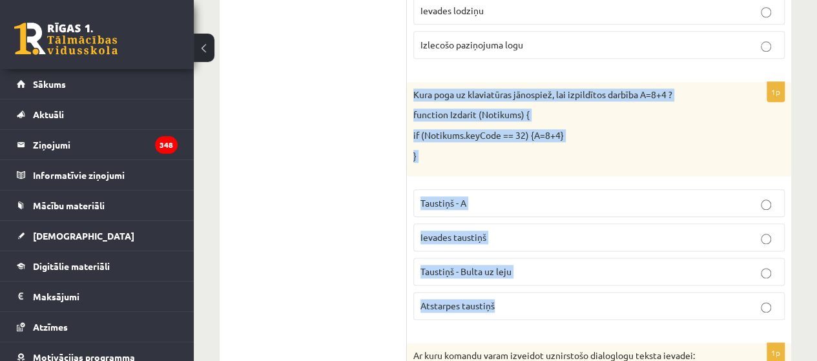
drag, startPoint x: 408, startPoint y: 51, endPoint x: 604, endPoint y: 254, distance: 282.2
click at [604, 254] on div "1p Kura poga uz klaviatūras jānospiež, lai izpildītos darbība A=8+4 ? function …" at bounding box center [599, 206] width 384 height 248
click at [604, 292] on label "Atstarpes taustiņš" at bounding box center [598, 306] width 371 height 28
drag, startPoint x: 409, startPoint y: 47, endPoint x: 614, endPoint y: 272, distance: 304.4
click at [614, 272] on div "1p Kura poga uz klaviatūras jānospiež, lai izpildītos darbība A=8+4 ? function …" at bounding box center [599, 206] width 384 height 248
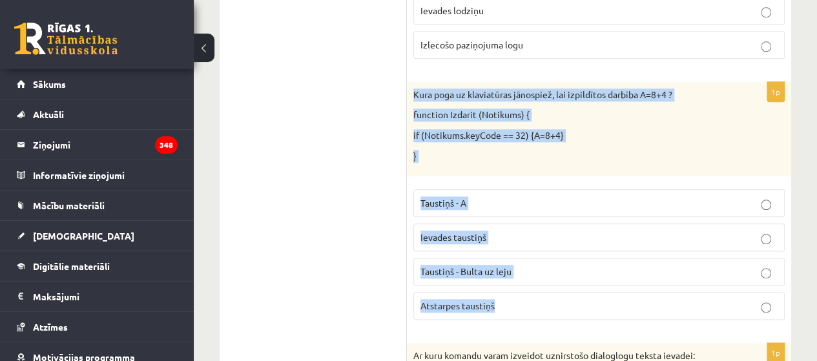
click at [484, 103] on div "Kura poga uz klaviatūras jānospiež, lai izpildītos darbība A=8+4 ? function Izd…" at bounding box center [599, 129] width 384 height 94
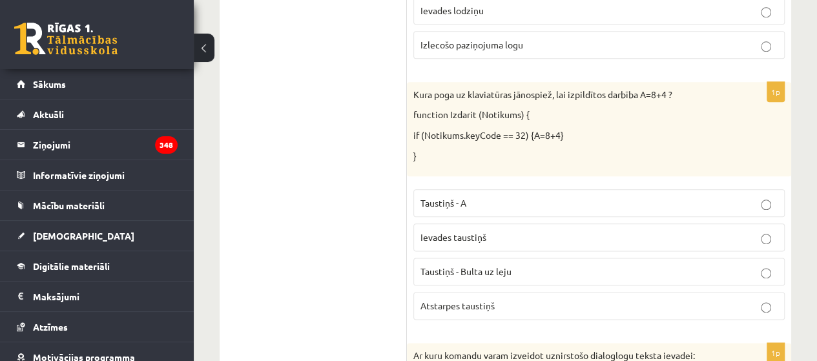
click at [465, 231] on span "Ievades taustiņš" at bounding box center [453, 237] width 66 height 12
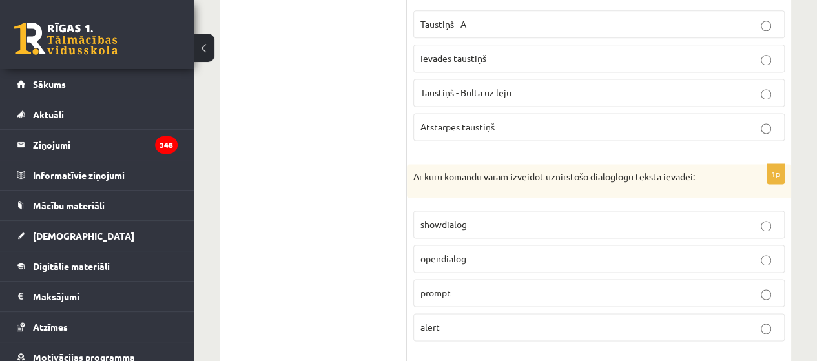
scroll to position [5756, 0]
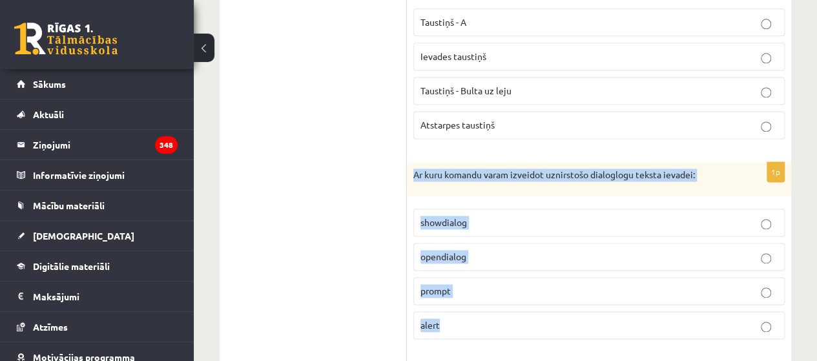
drag, startPoint x: 413, startPoint y: 130, endPoint x: 566, endPoint y: 280, distance: 214.1
click at [566, 280] on div "1p Ar kuru komandu varam izveidot uznirstošo dialoglogu teksta ievadei: showdia…" at bounding box center [599, 255] width 384 height 187
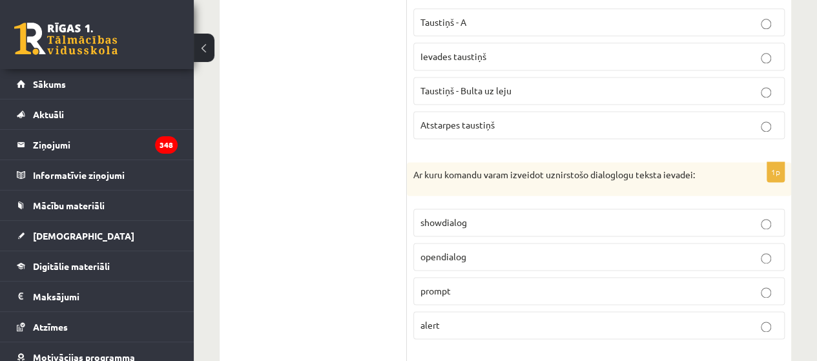
click at [476, 284] on p "prompt" at bounding box center [598, 291] width 357 height 14
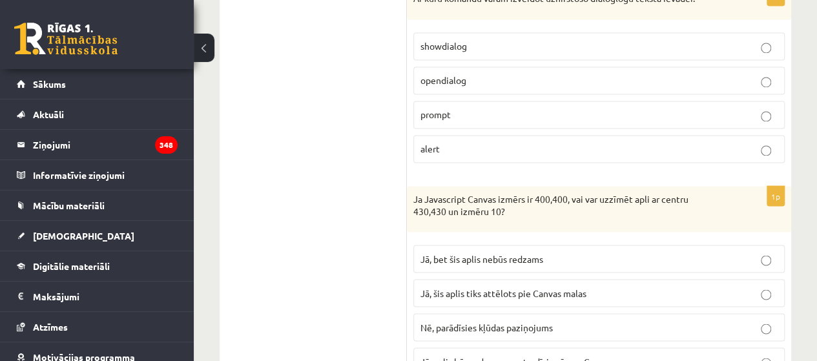
scroll to position [5937, 0]
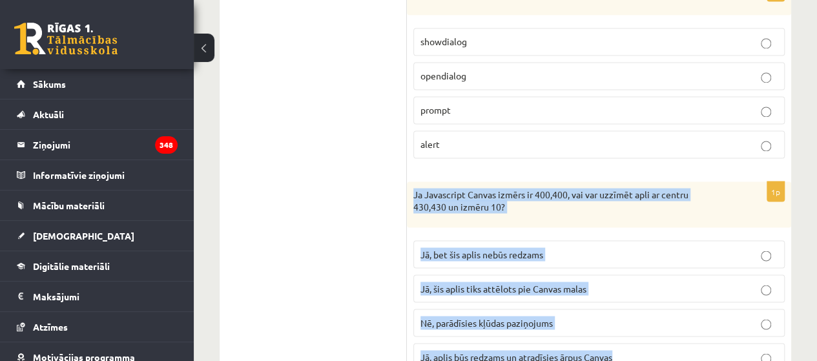
drag, startPoint x: 409, startPoint y: 143, endPoint x: 659, endPoint y: 305, distance: 297.3
click at [659, 305] on div "1p Ja Javascript Canvas izmērs ir 400,400, vai var uzzīmēt apli ar centru 430,4…" at bounding box center [599, 280] width 384 height 199
click at [562, 247] on p "Jā, bet šis aplis nebūs redzams" at bounding box center [598, 254] width 357 height 14
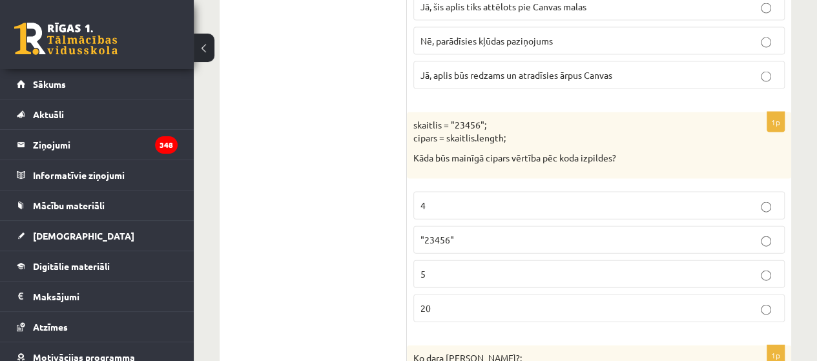
scroll to position [6221, 0]
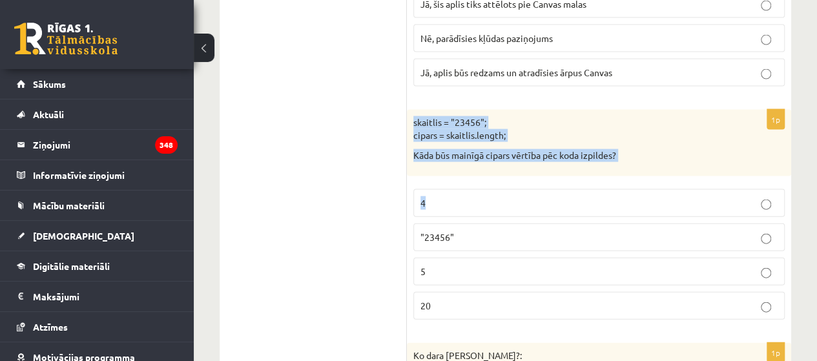
drag, startPoint x: 409, startPoint y: 76, endPoint x: 531, endPoint y: 139, distance: 137.2
click at [531, 139] on div "1p skaitlis = "23456"; cipars = skaitlis.length; Kāda būs mainīgā cipars vērtīb…" at bounding box center [599, 220] width 384 height 220
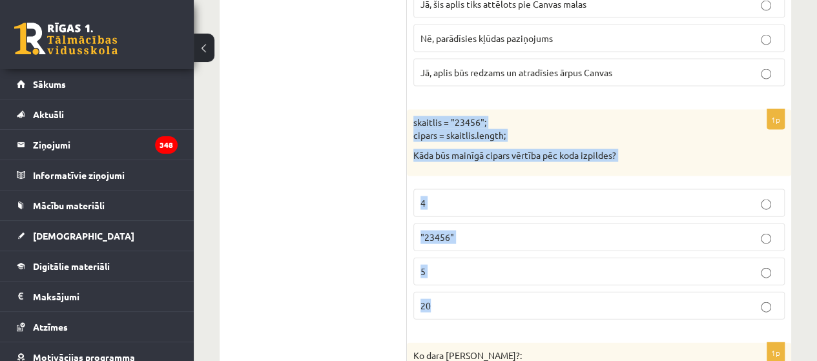
drag, startPoint x: 411, startPoint y: 76, endPoint x: 594, endPoint y: 256, distance: 257.0
click at [594, 256] on div "1p skaitlis = "23456"; cipars = skaitlis.length; Kāda būs mainīgā cipars vērtīb…" at bounding box center [599, 220] width 384 height 220
click at [520, 258] on label "5" at bounding box center [598, 272] width 371 height 28
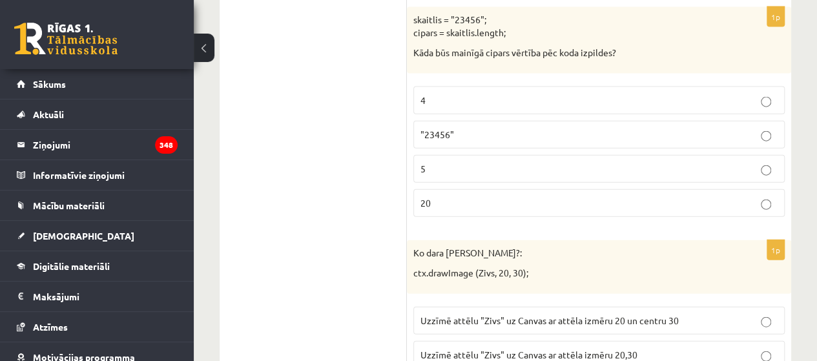
scroll to position [6439, 0]
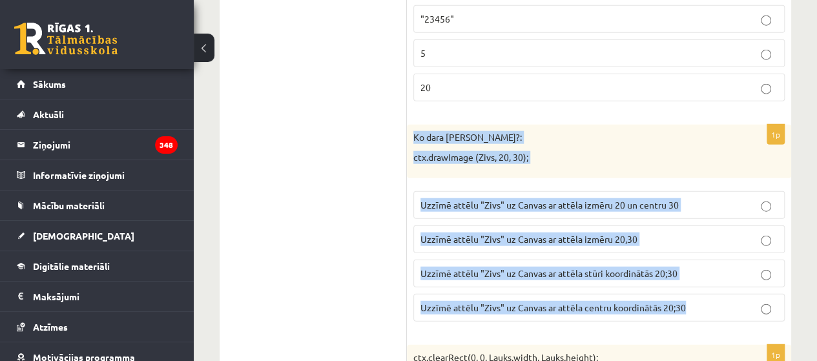
drag, startPoint x: 409, startPoint y: 85, endPoint x: 699, endPoint y: 263, distance: 339.7
click at [699, 263] on div "1p Ko dara koda rindiņa?: ctx.drawImage (Zivs, 20, 30); Uzzīmē attēlu "Zivs" uz…" at bounding box center [599, 228] width 384 height 207
click at [614, 125] on div "Ko dara [PERSON_NAME]?: ctx.drawImage (Zivs, 20, 30);" at bounding box center [599, 152] width 384 height 54
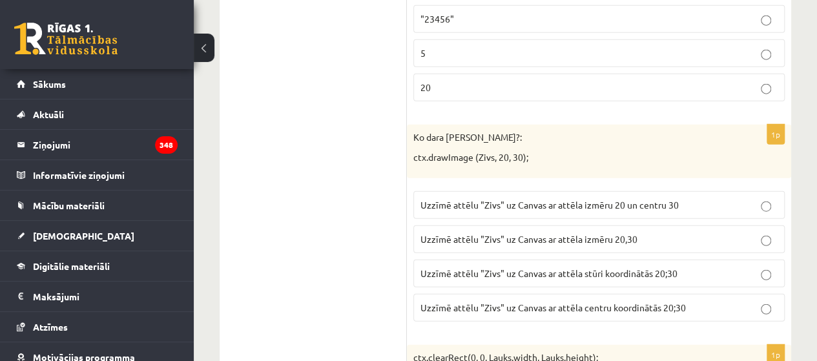
click at [615, 267] on p "Uzzīmē attēlu "Zivs" uz Canvas ar attēla stūri koordinātās 20;30" at bounding box center [598, 274] width 357 height 14
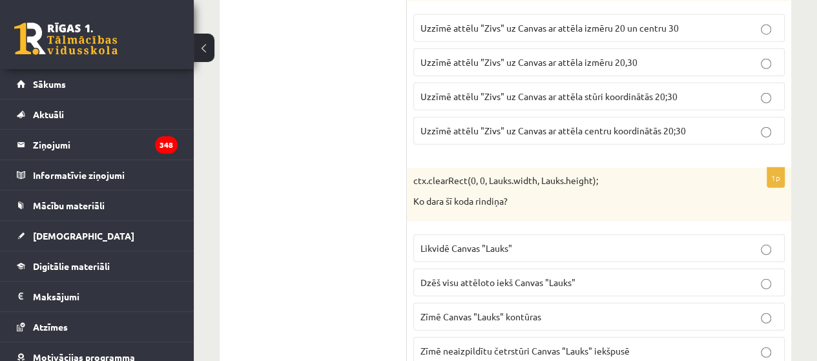
scroll to position [6617, 0]
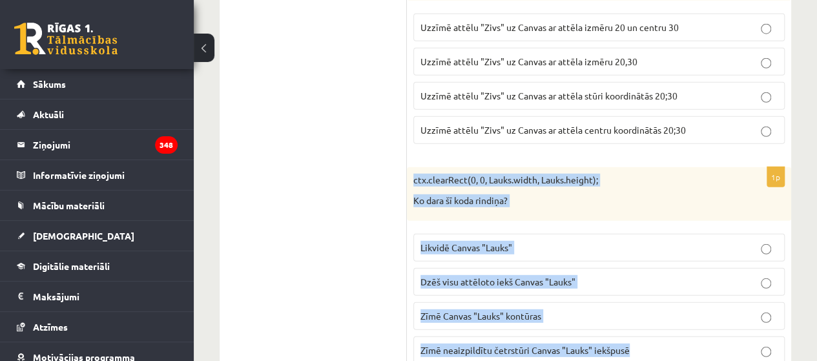
drag, startPoint x: 408, startPoint y: 128, endPoint x: 681, endPoint y: 300, distance: 322.3
click at [681, 300] on div "1p ctx.clearRect(0, 0, Lauks.width, Lauks.height); Ko dara šī koda rindiņa? Lik…" at bounding box center [599, 270] width 384 height 207
click at [563, 167] on div "ctx.clearRect(0, 0, Lauks.width, Lauks.height); Ko dara šī koda rindiņa?" at bounding box center [599, 194] width 384 height 54
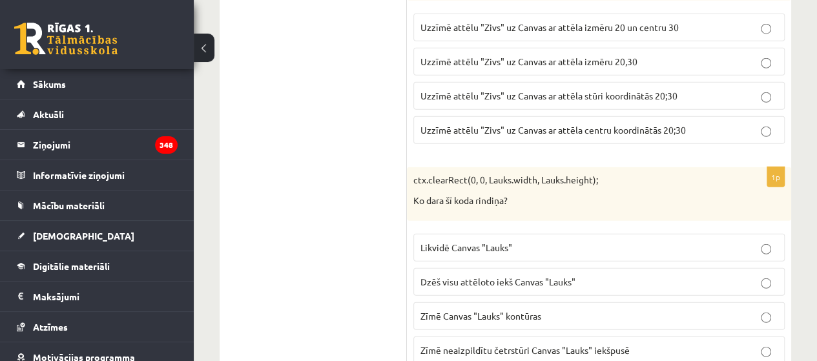
click at [572, 276] on span "Dzēš visu attēloto iekš Canvas "Lauks"" at bounding box center [497, 282] width 155 height 12
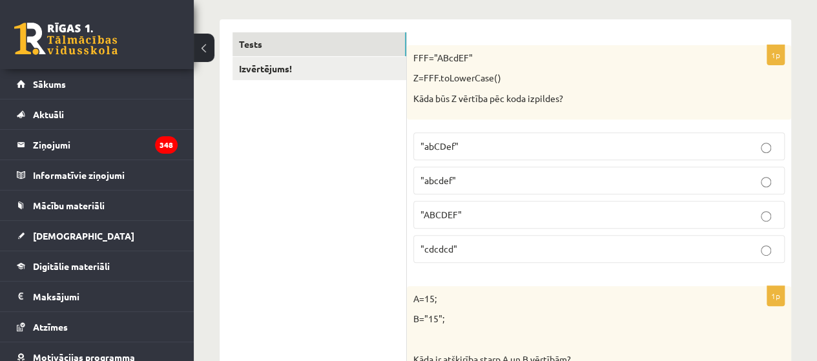
scroll to position [0, 0]
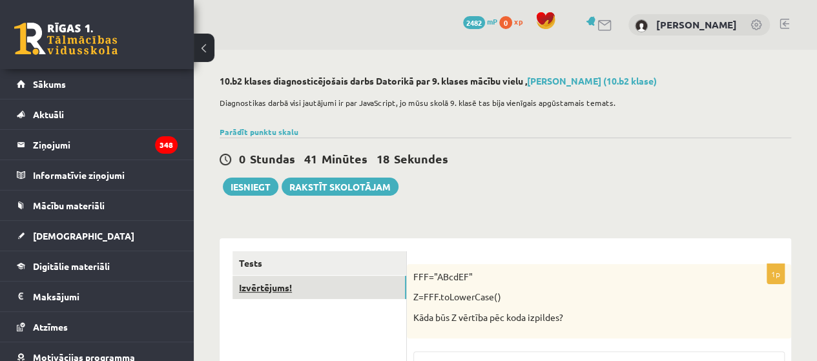
click at [279, 291] on link "Izvērtējums!" at bounding box center [319, 288] width 174 height 24
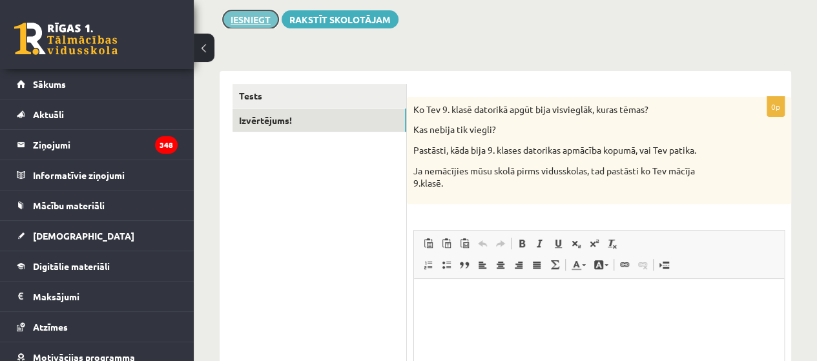
click at [246, 15] on button "Iesniegt" at bounding box center [251, 19] width 56 height 18
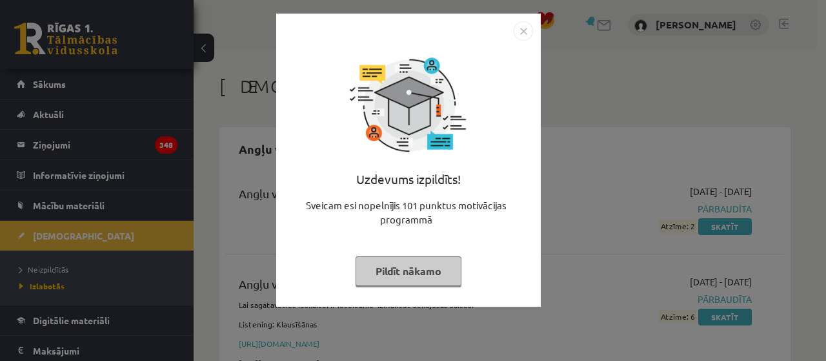
click at [447, 258] on button "Pildīt nākamo" at bounding box center [409, 271] width 106 height 30
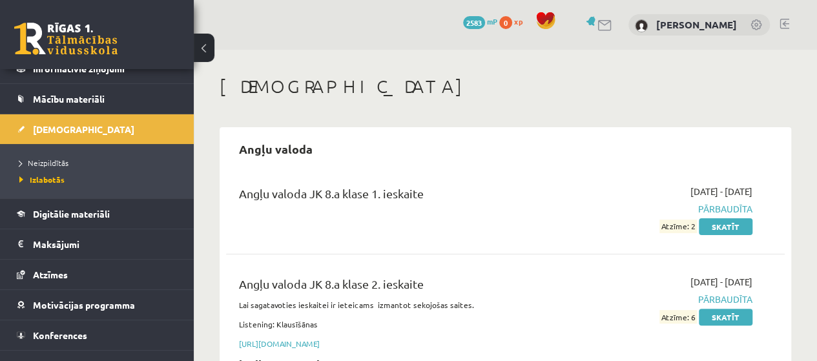
scroll to position [123, 0]
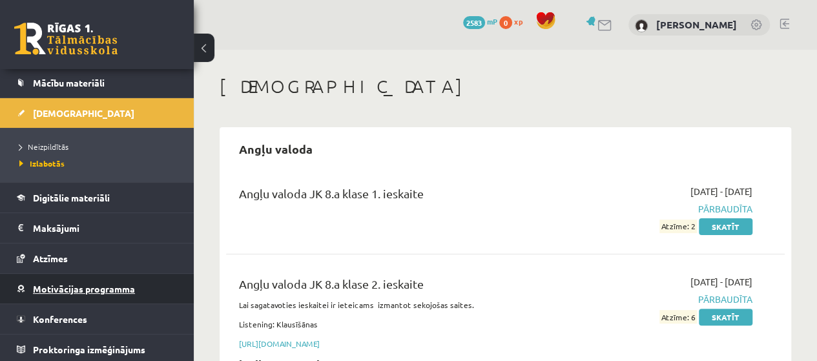
click at [127, 292] on link "Motivācijas programma" at bounding box center [97, 289] width 161 height 30
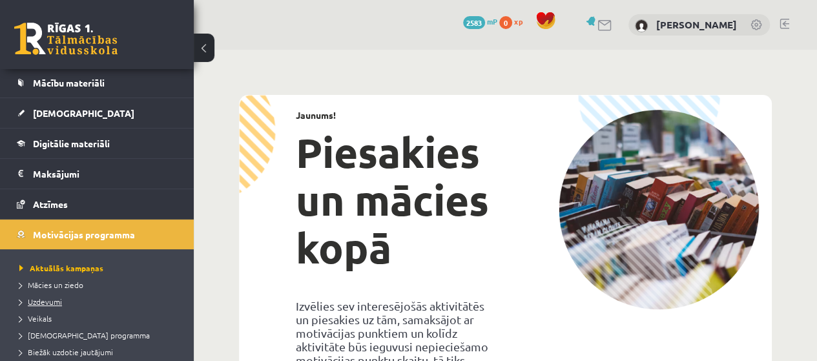
click at [45, 296] on link "Uzdevumi" at bounding box center [99, 302] width 161 height 12
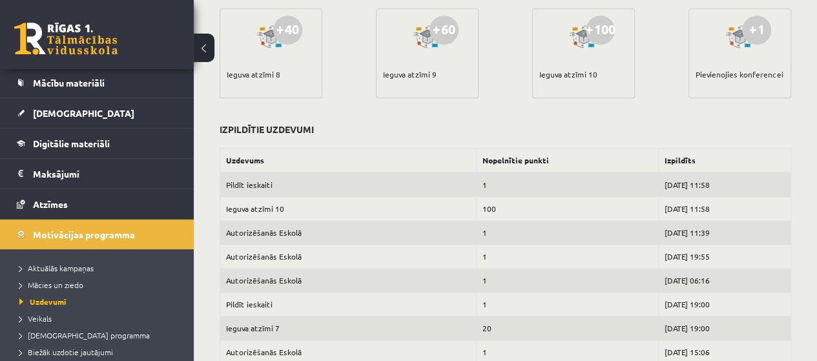
scroll to position [544, 0]
